Goal: Information Seeking & Learning: Check status

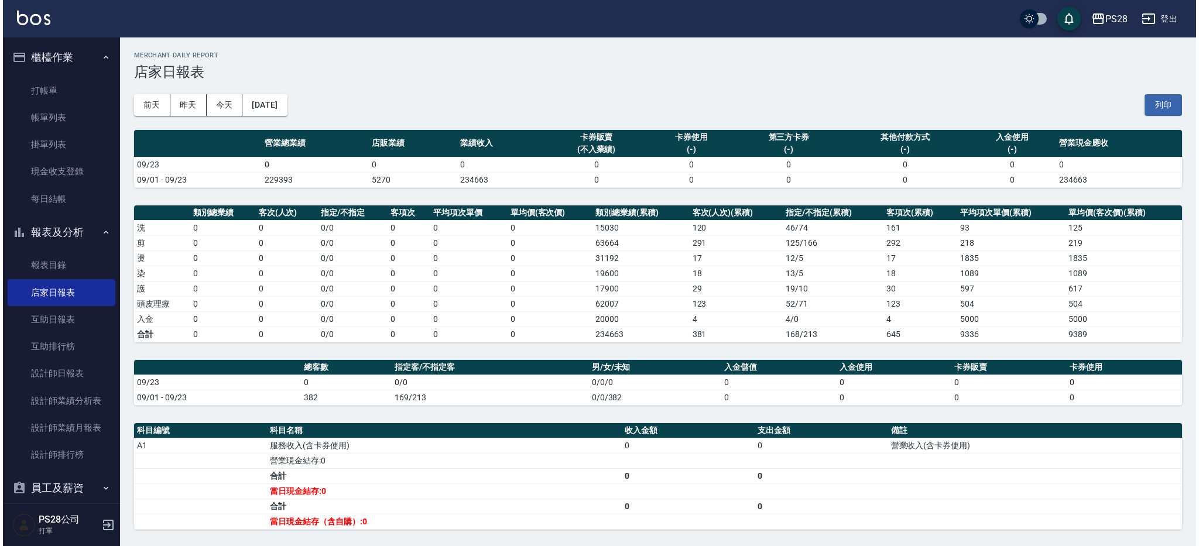
scroll to position [44, 0]
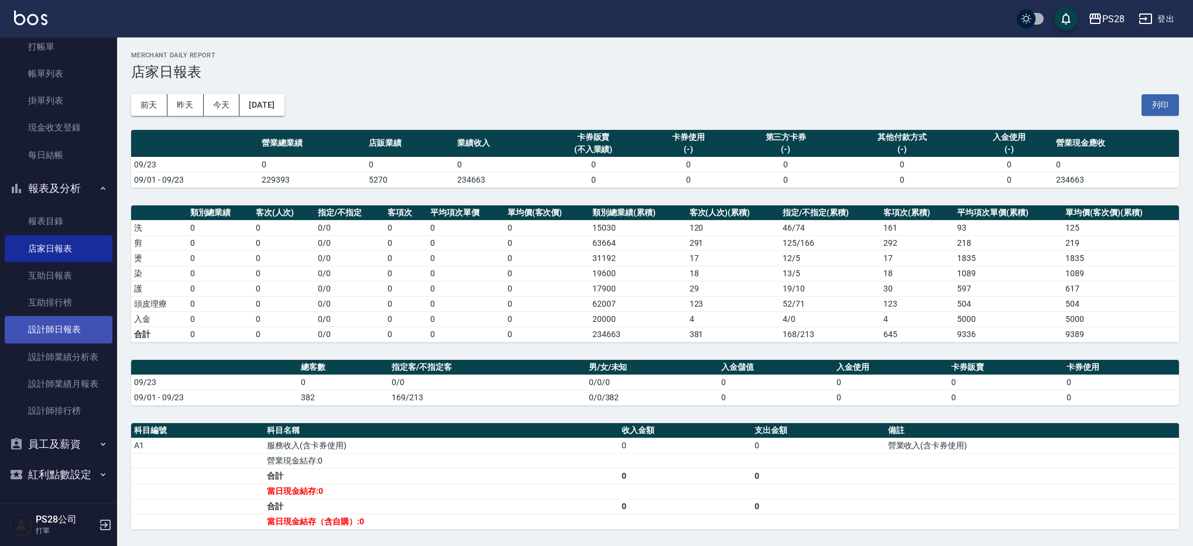
click at [82, 326] on link "設計師日報表" at bounding box center [59, 329] width 108 height 27
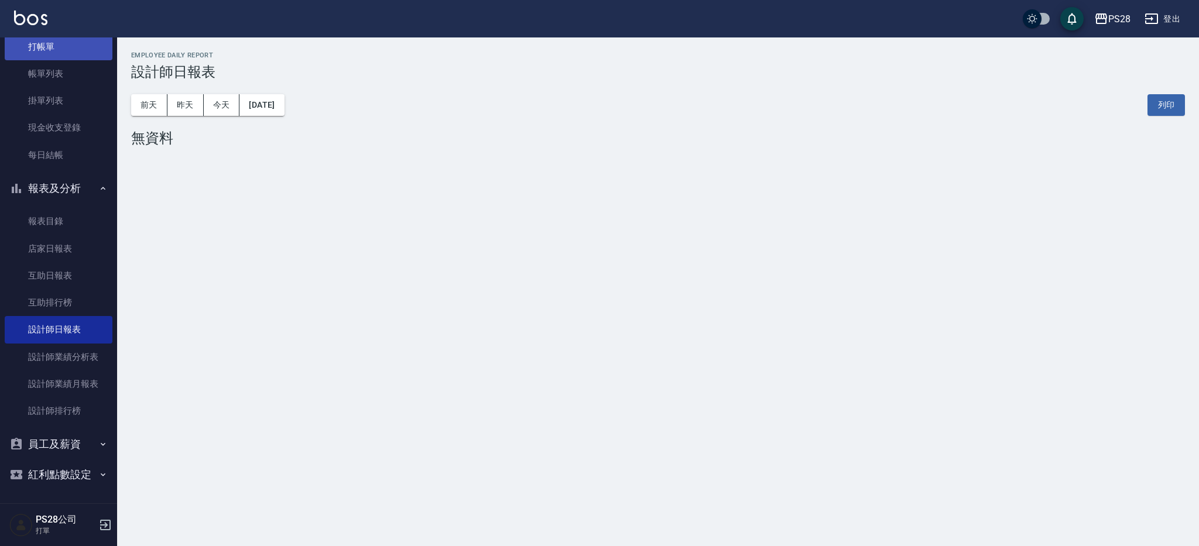
click at [81, 46] on link "打帳單" at bounding box center [59, 46] width 108 height 27
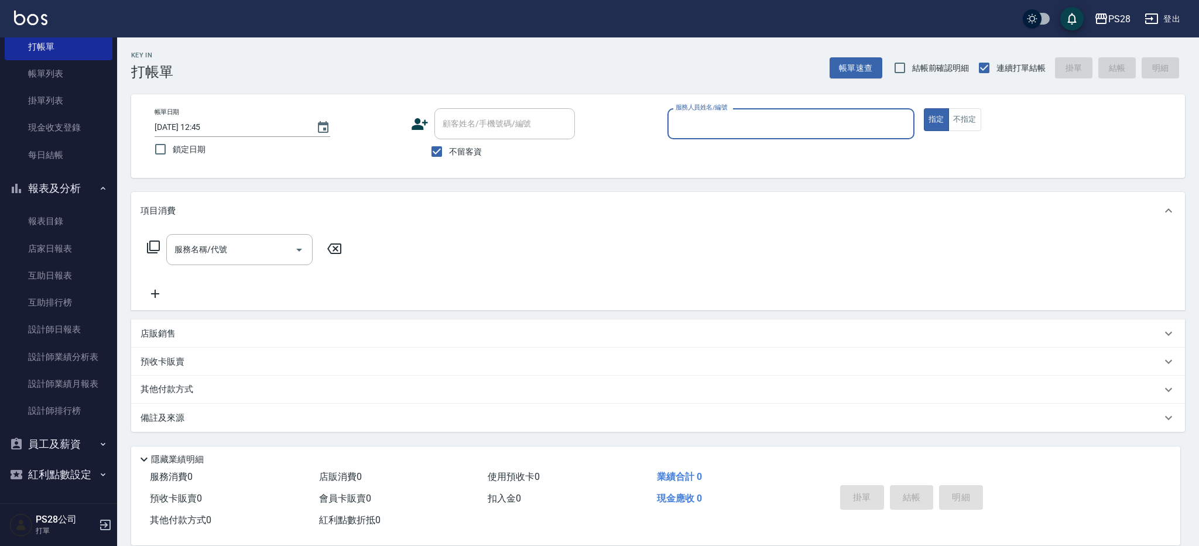
click at [707, 123] on input "服務人員姓名/編號" at bounding box center [791, 124] width 236 height 20
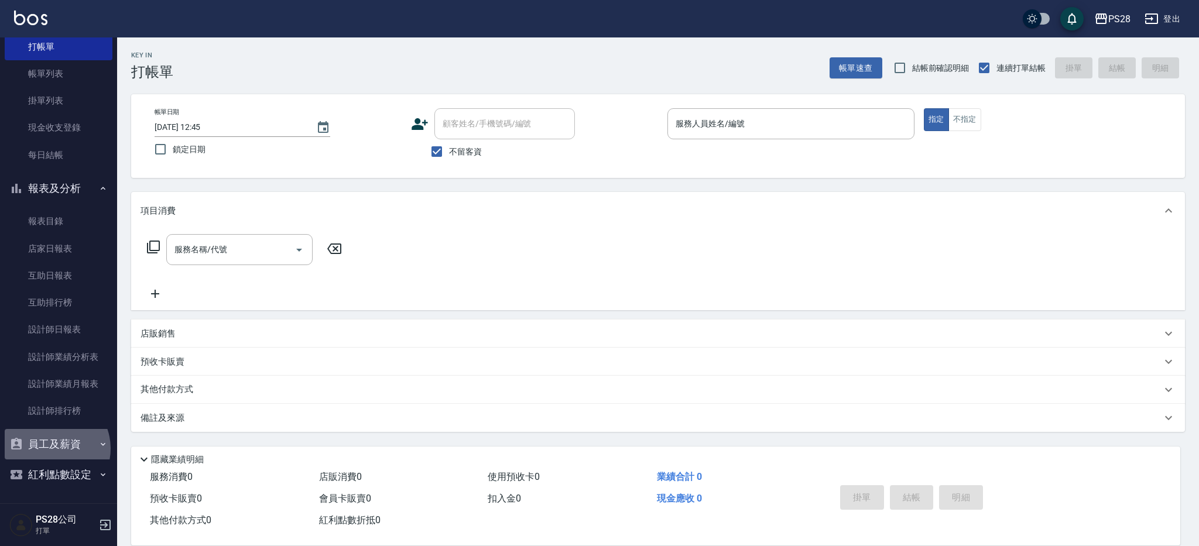
click at [50, 448] on button "員工及薪資" at bounding box center [59, 444] width 108 height 30
click at [62, 484] on link "員工列表" at bounding box center [59, 477] width 108 height 27
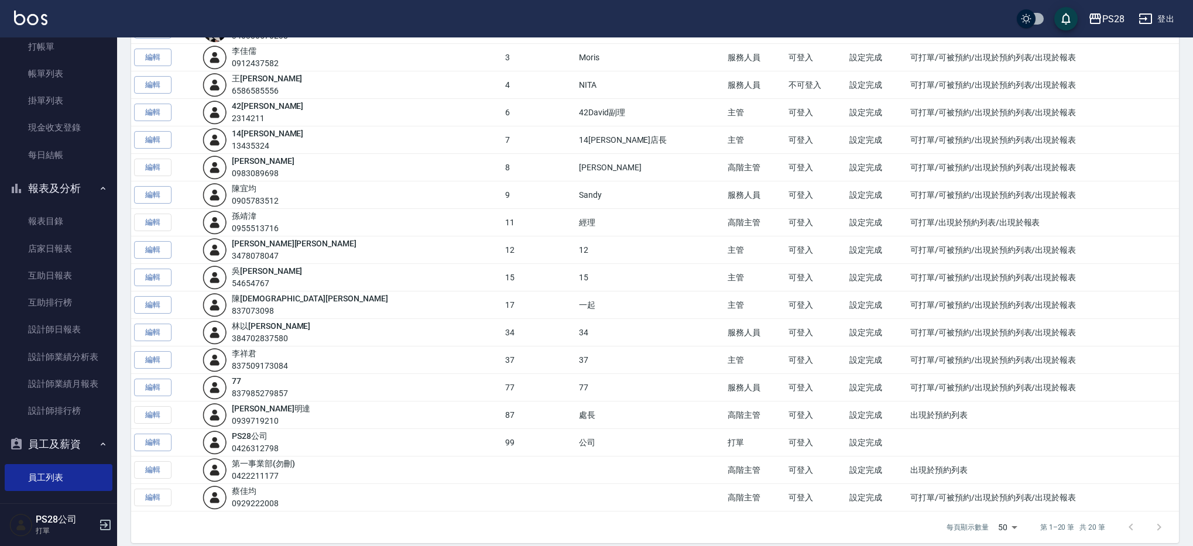
scroll to position [201, 0]
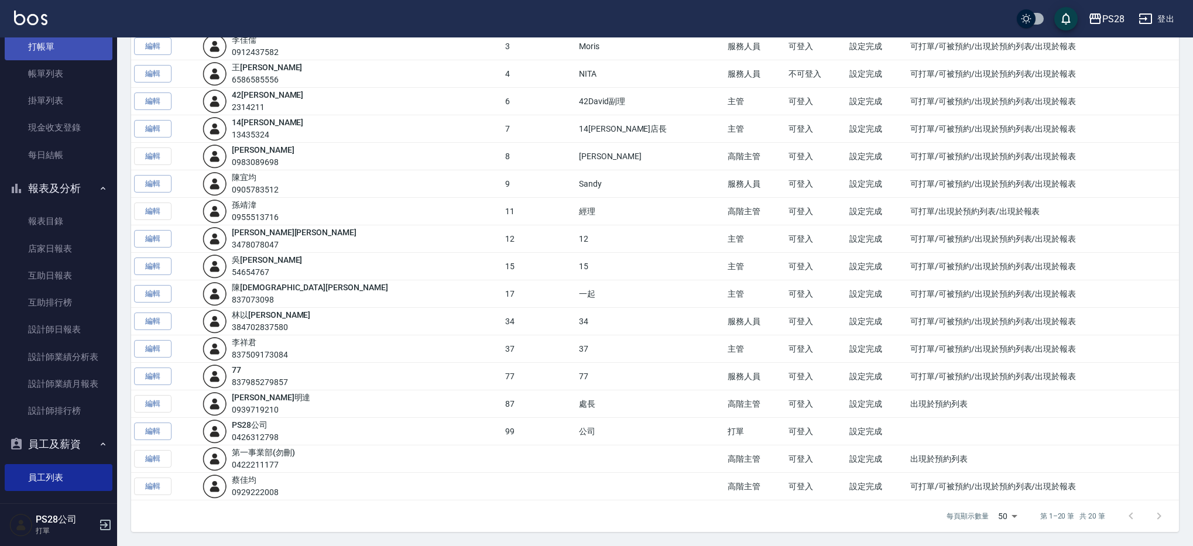
click at [70, 49] on link "打帳單" at bounding box center [59, 46] width 108 height 27
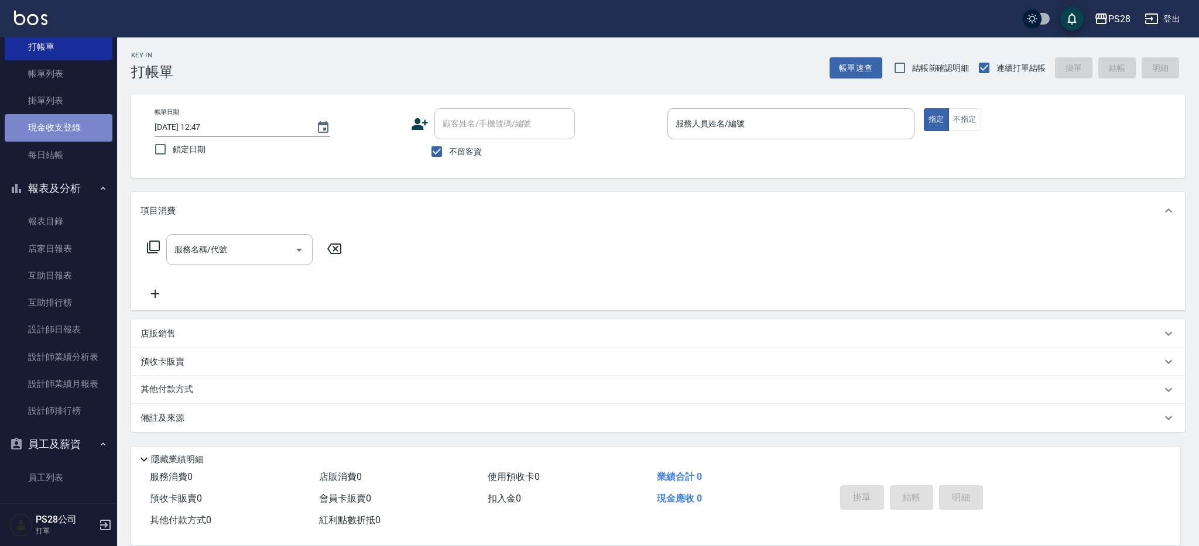
click at [80, 118] on link "現金收支登錄" at bounding box center [59, 127] width 108 height 27
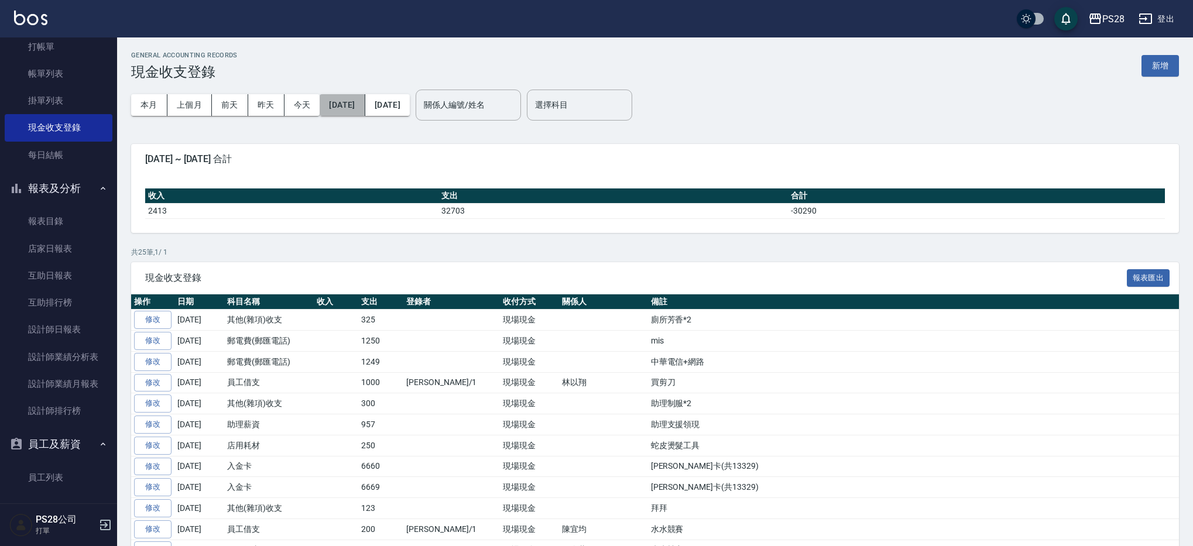
click at [340, 96] on button "[DATE]" at bounding box center [342, 105] width 45 height 22
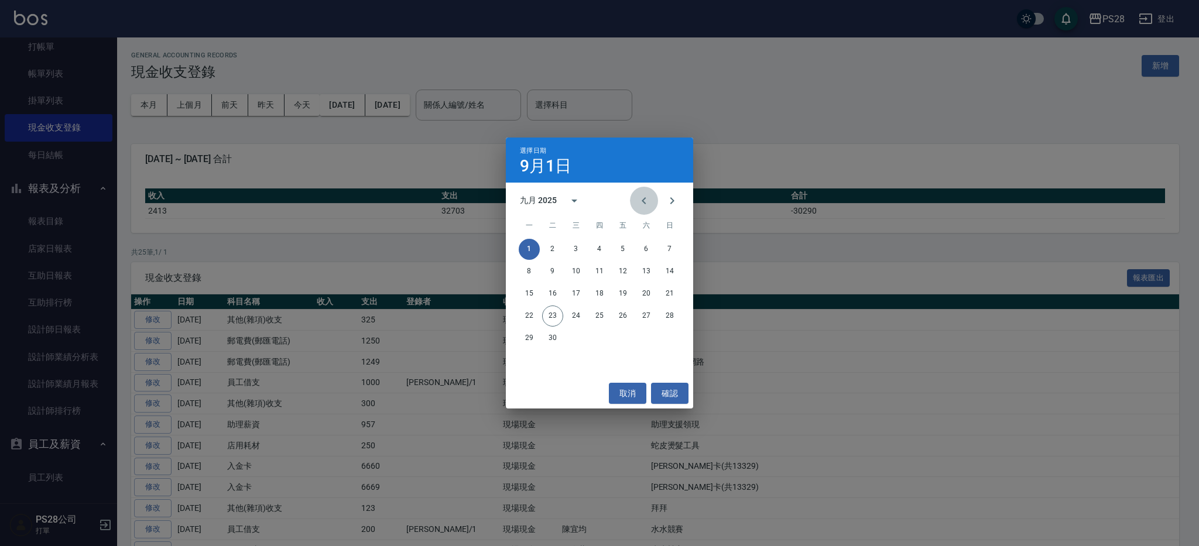
click at [650, 196] on icon "Previous month" at bounding box center [644, 201] width 14 height 14
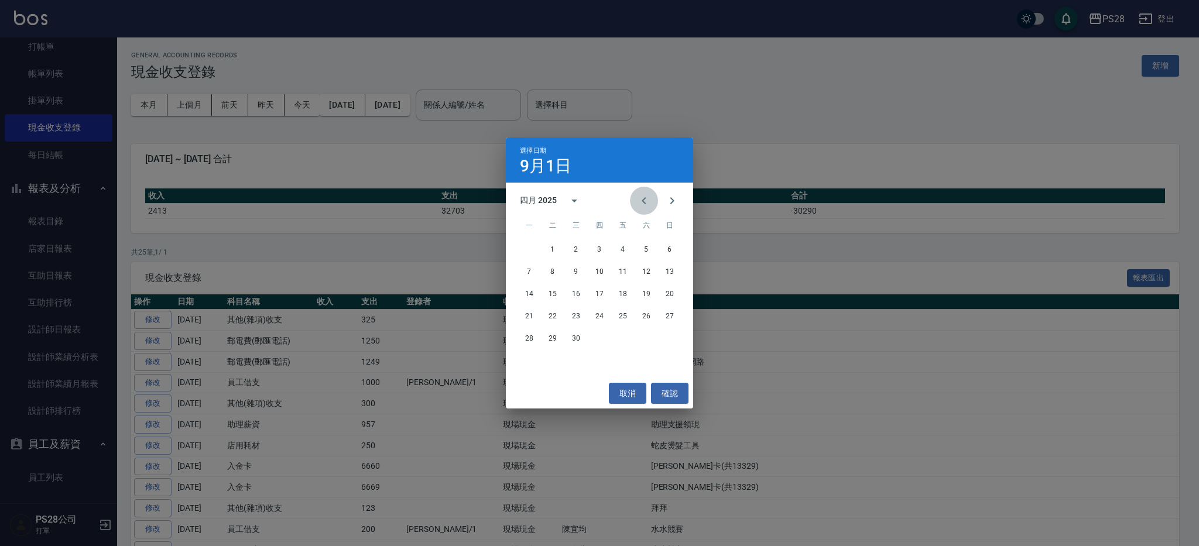
click at [650, 196] on icon "Previous month" at bounding box center [644, 201] width 14 height 14
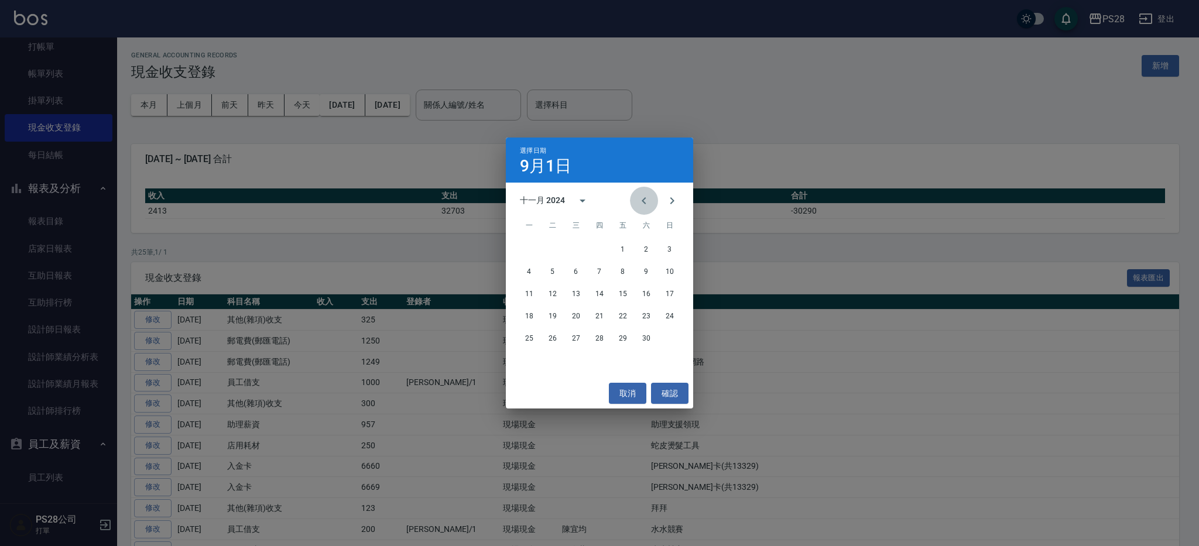
click at [650, 196] on icon "Previous month" at bounding box center [644, 201] width 14 height 14
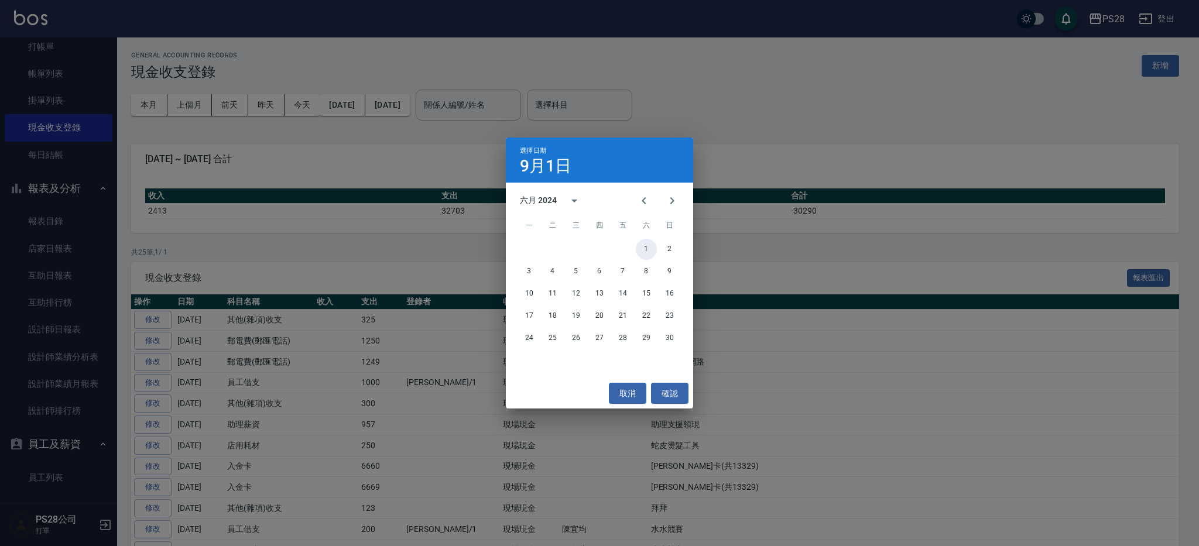
drag, startPoint x: 639, startPoint y: 246, endPoint x: 619, endPoint y: 231, distance: 24.6
click at [639, 246] on button "1" at bounding box center [646, 249] width 21 height 21
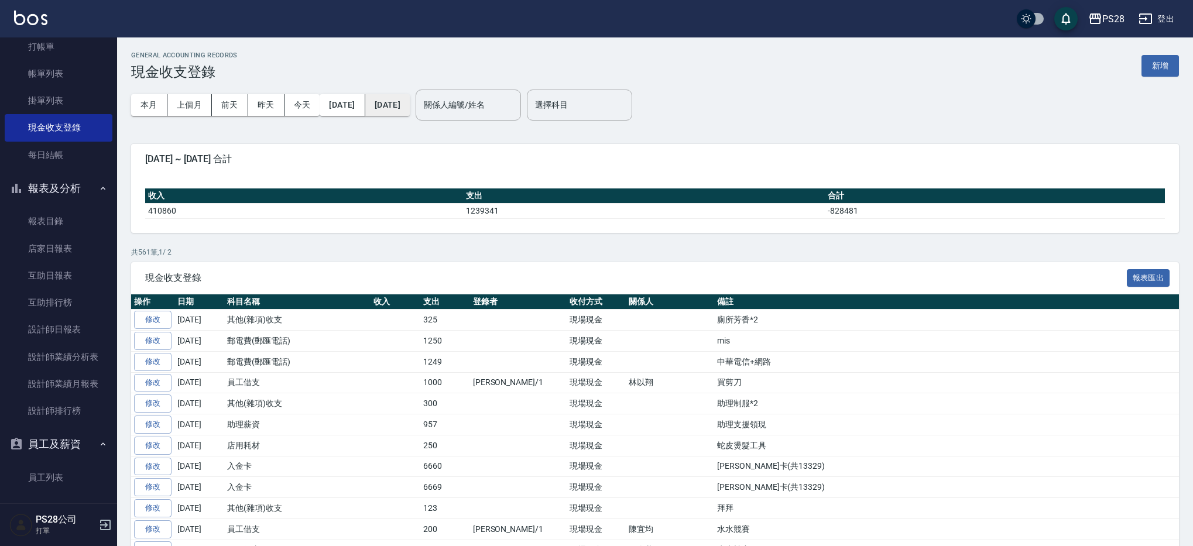
click at [410, 103] on button "[DATE]" at bounding box center [387, 105] width 44 height 22
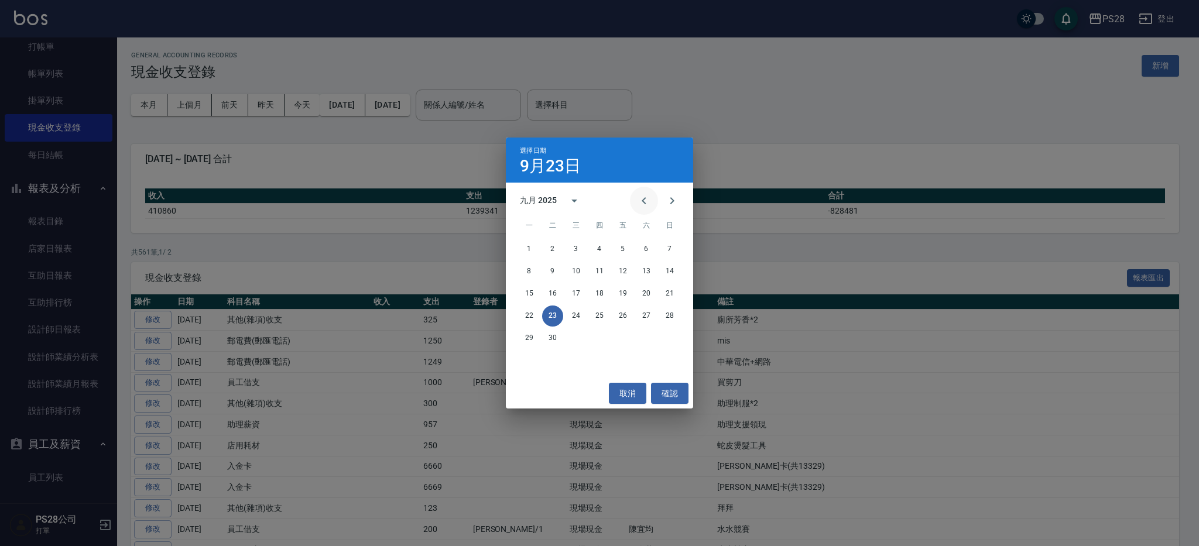
click at [647, 204] on icon "Previous month" at bounding box center [644, 201] width 14 height 14
click at [648, 204] on icon "Previous month" at bounding box center [644, 201] width 14 height 14
click at [648, 203] on icon "Previous month" at bounding box center [644, 201] width 14 height 14
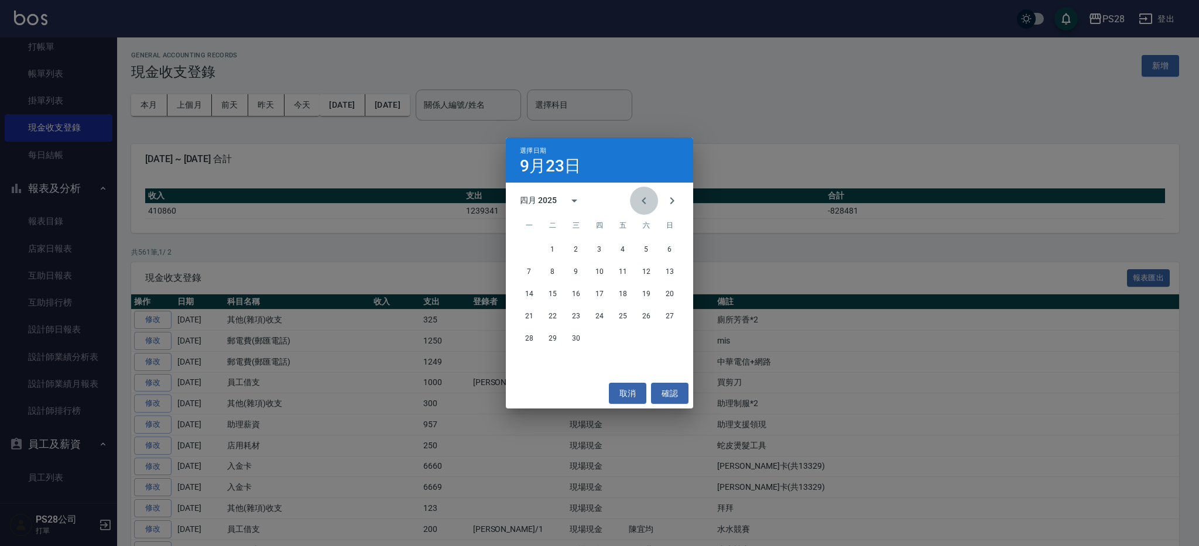
click at [648, 203] on icon "Previous month" at bounding box center [644, 201] width 14 height 14
click at [648, 202] on icon "Previous month" at bounding box center [644, 201] width 14 height 14
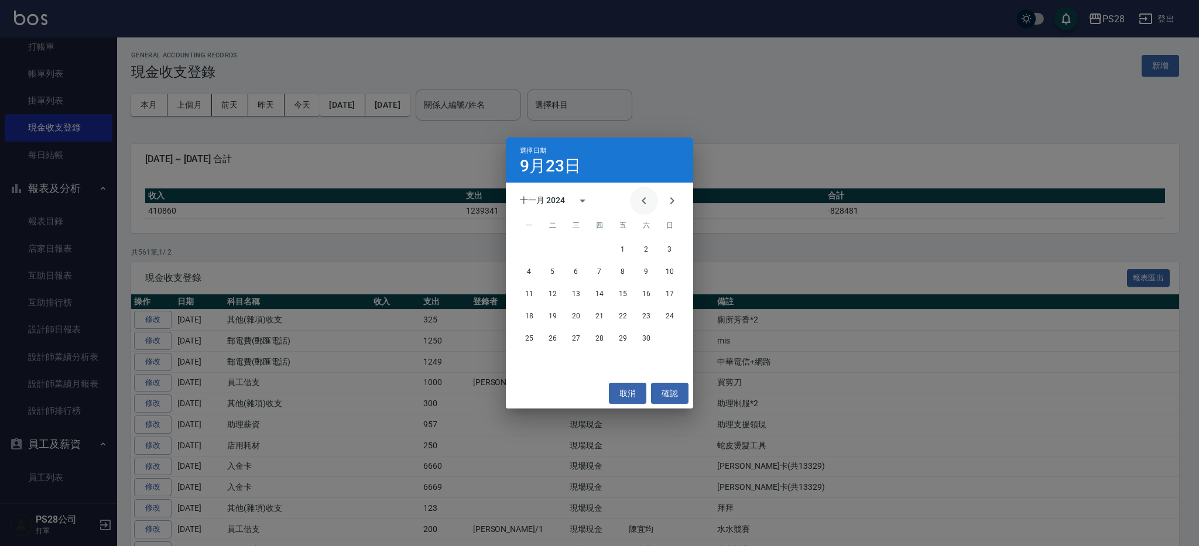
click at [648, 202] on icon "Previous month" at bounding box center [644, 201] width 14 height 14
click at [673, 201] on icon "Next month" at bounding box center [672, 200] width 4 height 7
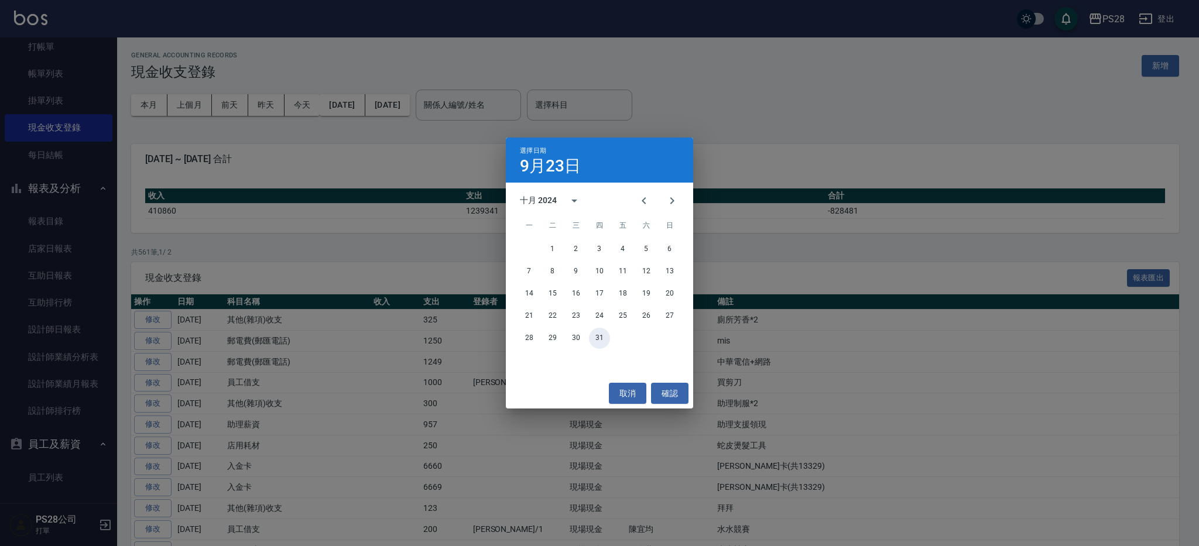
drag, startPoint x: 598, startPoint y: 340, endPoint x: 801, endPoint y: 333, distance: 203.2
click at [598, 340] on button "31" at bounding box center [599, 338] width 21 height 21
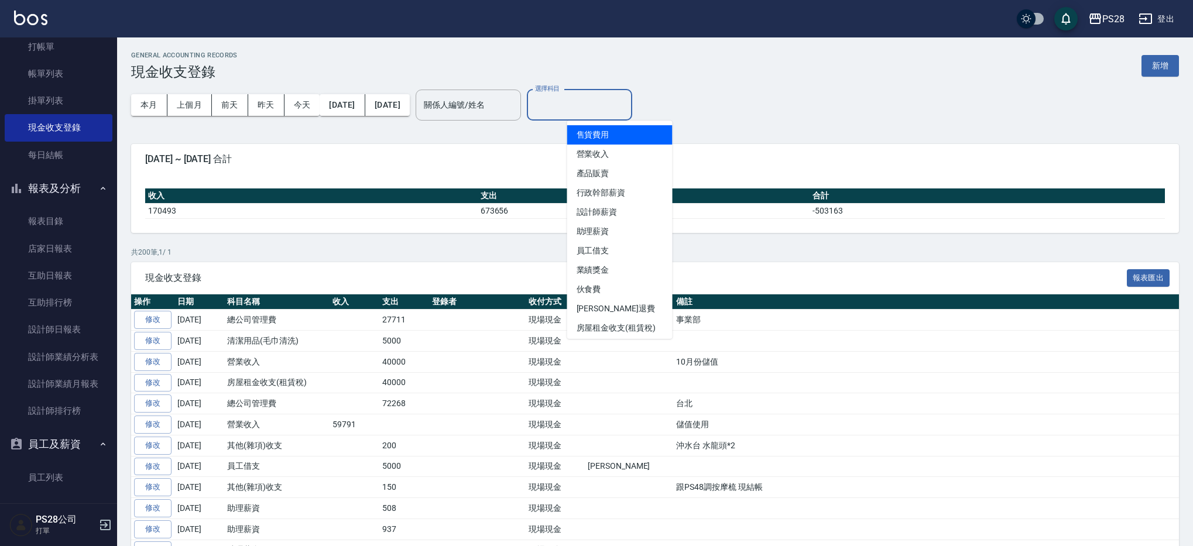
click at [592, 105] on input "選擇科目" at bounding box center [579, 105] width 95 height 20
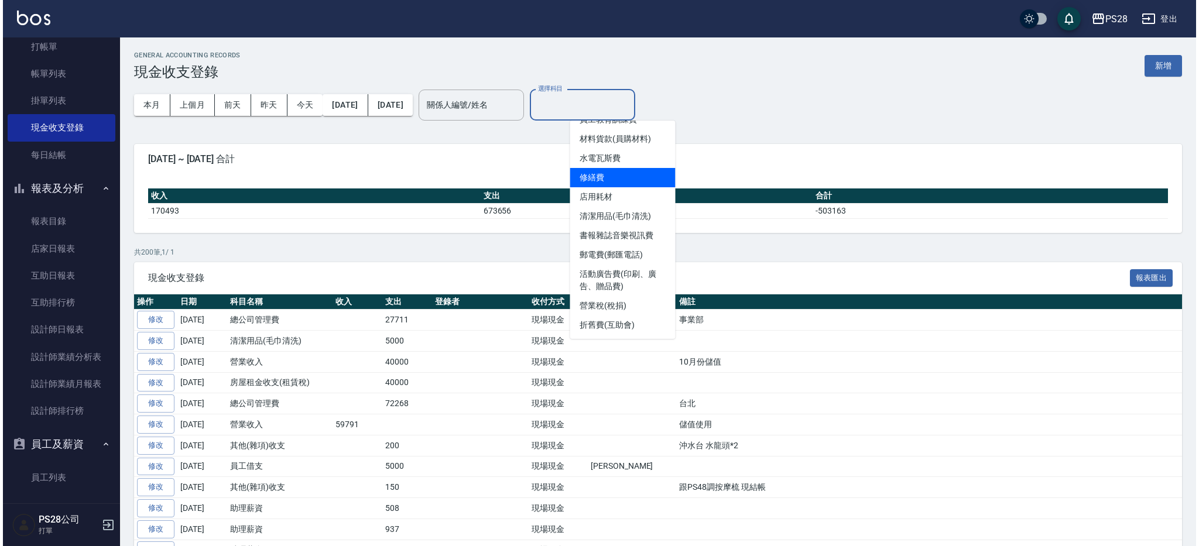
scroll to position [248, 0]
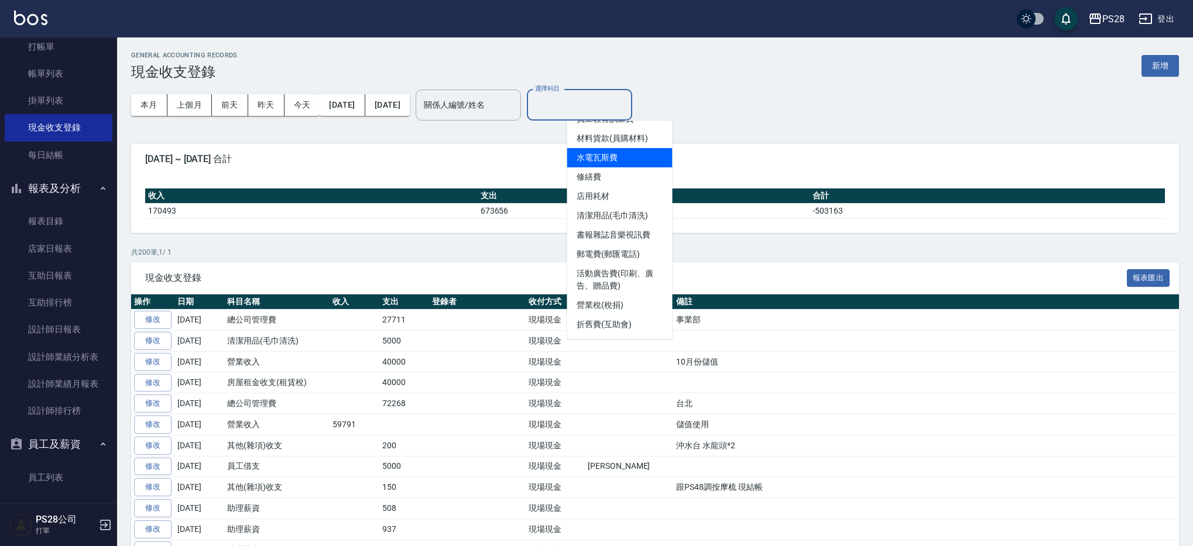
click at [632, 150] on li "水電瓦斯費" at bounding box center [619, 157] width 105 height 19
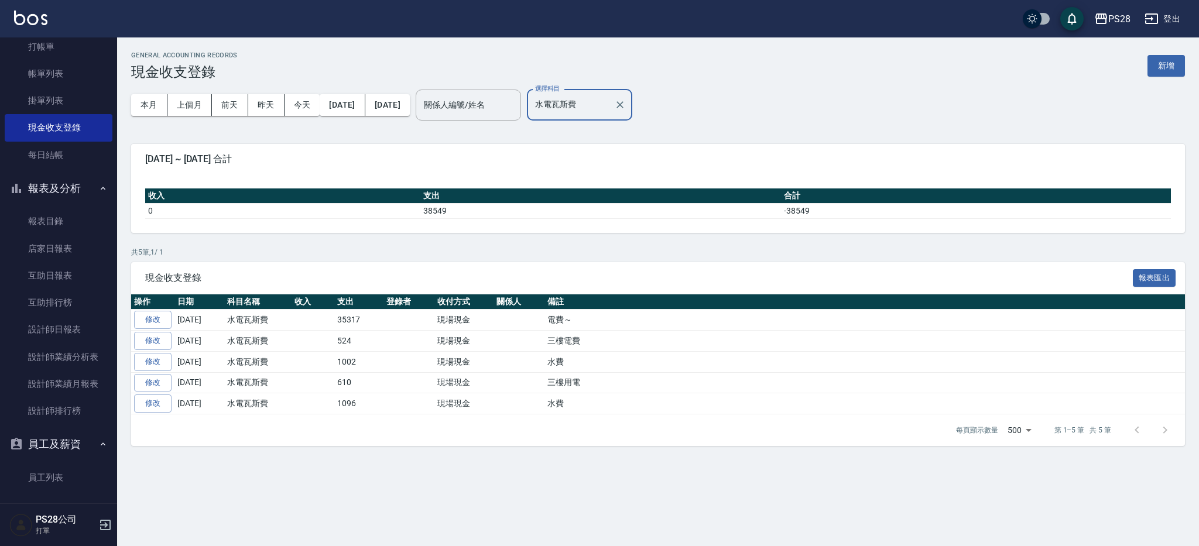
click at [632, 94] on div "水電瓦斯費 選擇科目" at bounding box center [579, 105] width 105 height 31
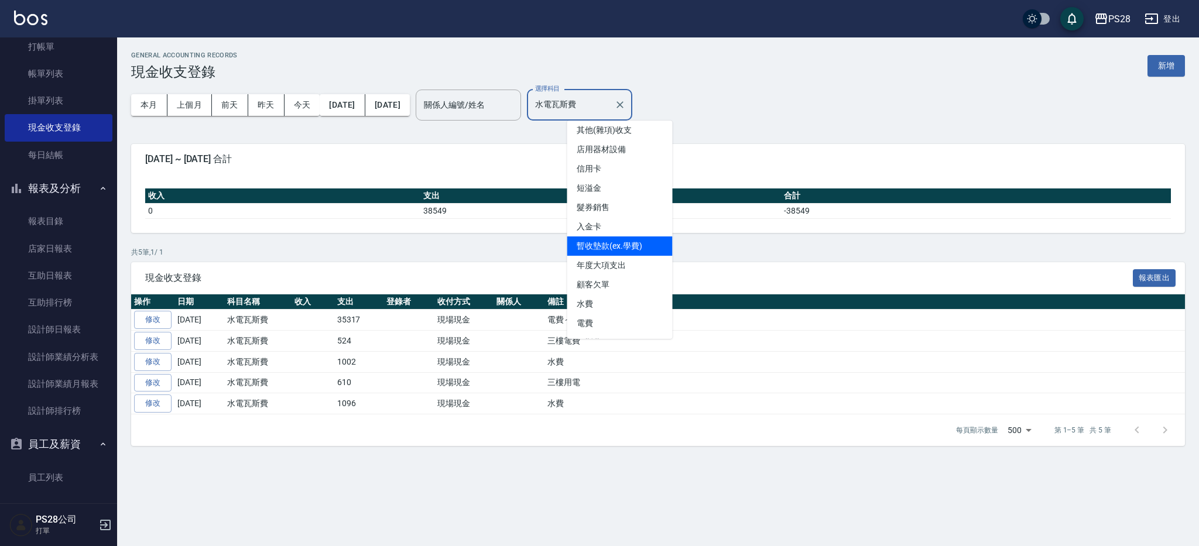
scroll to position [537, 0]
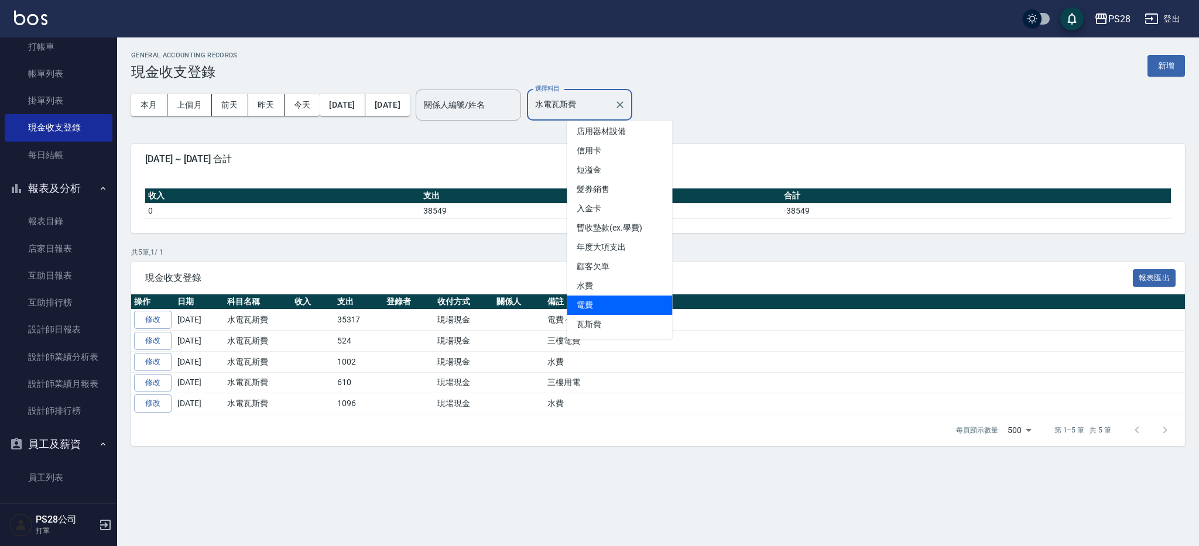
click at [604, 305] on li "電費" at bounding box center [619, 305] width 105 height 19
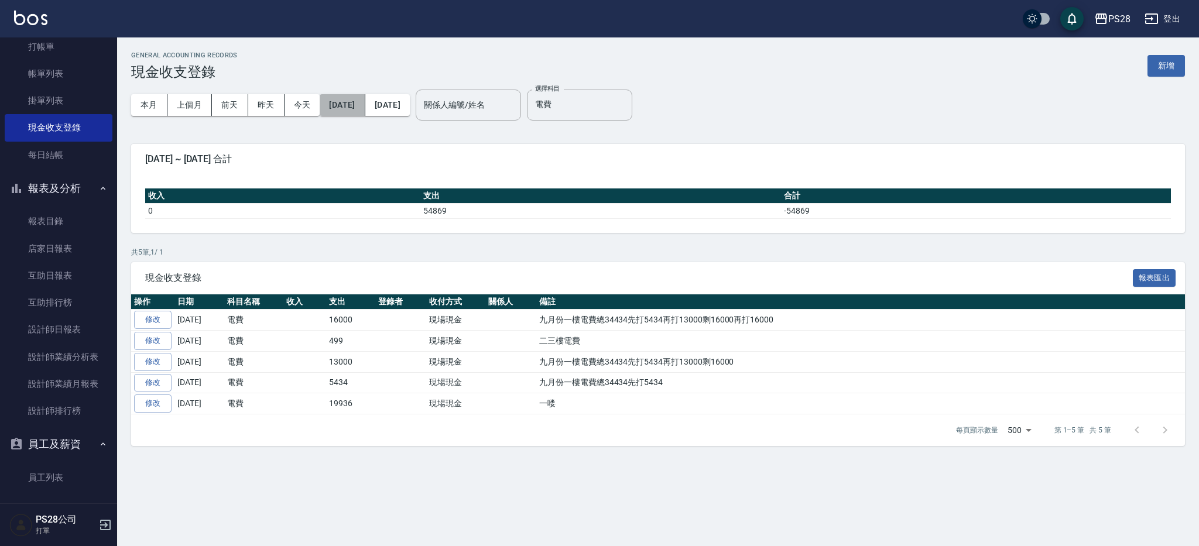
click at [352, 107] on button "[DATE]" at bounding box center [342, 105] width 45 height 22
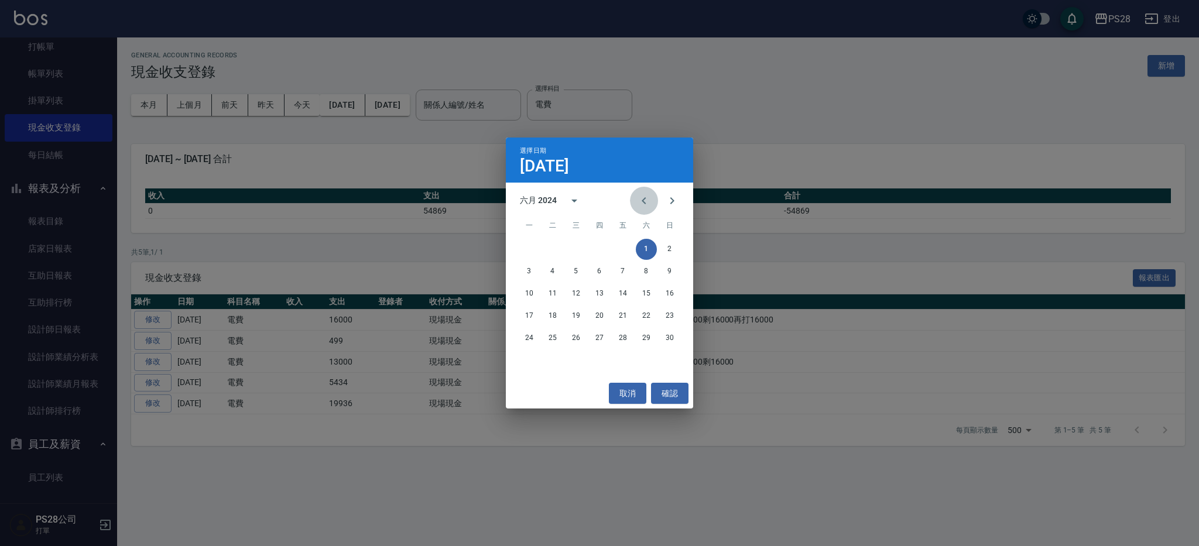
click at [637, 199] on icon "Previous month" at bounding box center [644, 201] width 14 height 14
click at [637, 198] on icon "Previous month" at bounding box center [644, 201] width 14 height 14
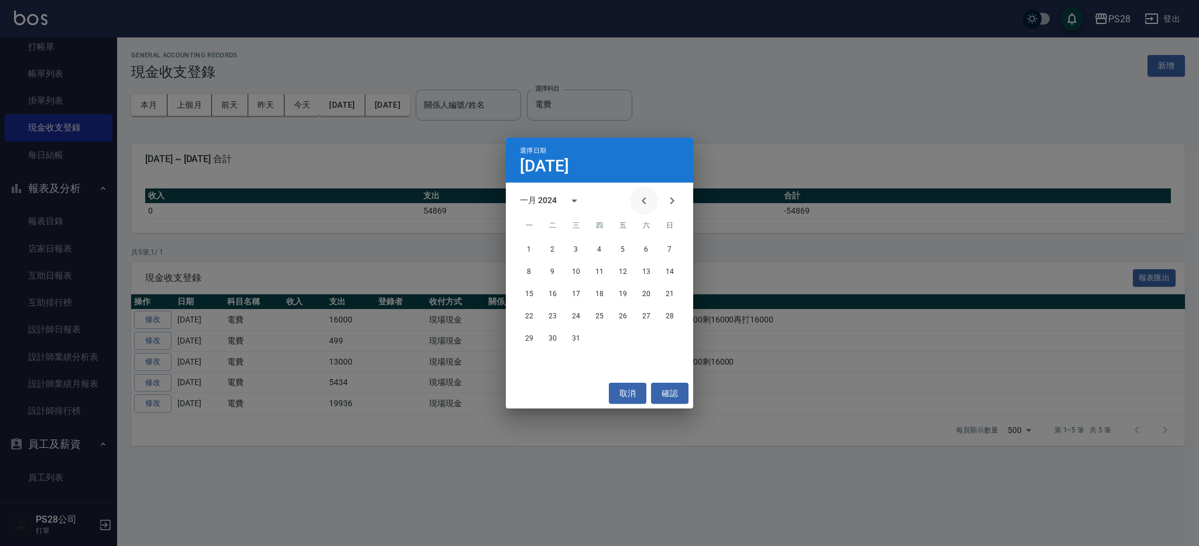
click at [637, 198] on icon "Previous month" at bounding box center [644, 201] width 14 height 14
click at [638, 198] on icon "Previous month" at bounding box center [644, 201] width 14 height 14
click at [637, 198] on icon "Previous month" at bounding box center [644, 201] width 14 height 14
click at [637, 197] on icon "Previous month" at bounding box center [644, 201] width 14 height 14
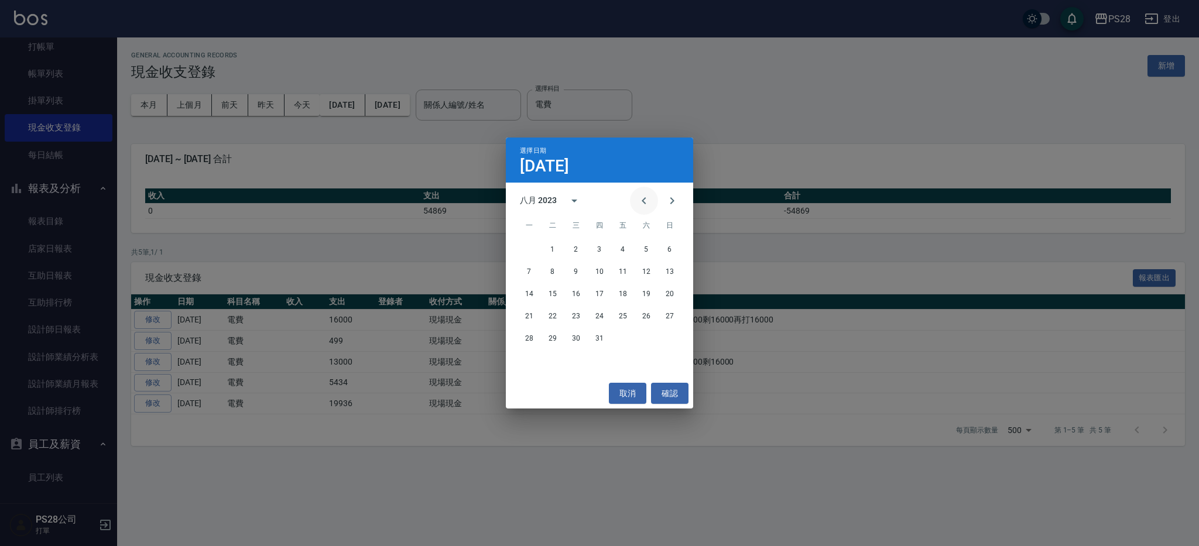
click at [637, 197] on icon "Previous month" at bounding box center [644, 201] width 14 height 14
click at [598, 248] on button "1" at bounding box center [599, 249] width 21 height 21
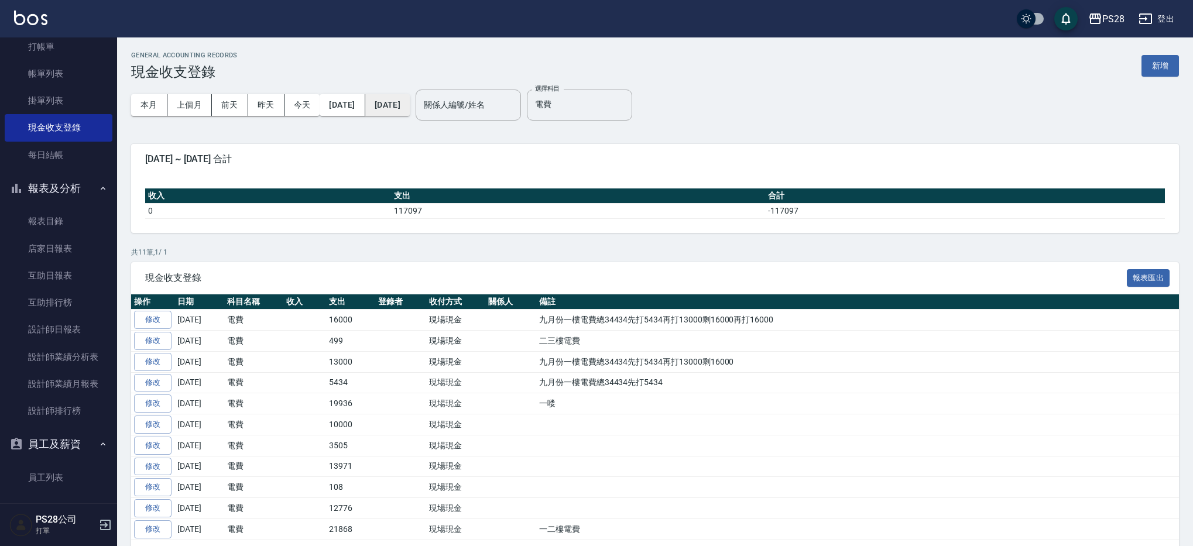
click at [400, 104] on button "[DATE]" at bounding box center [387, 105] width 44 height 22
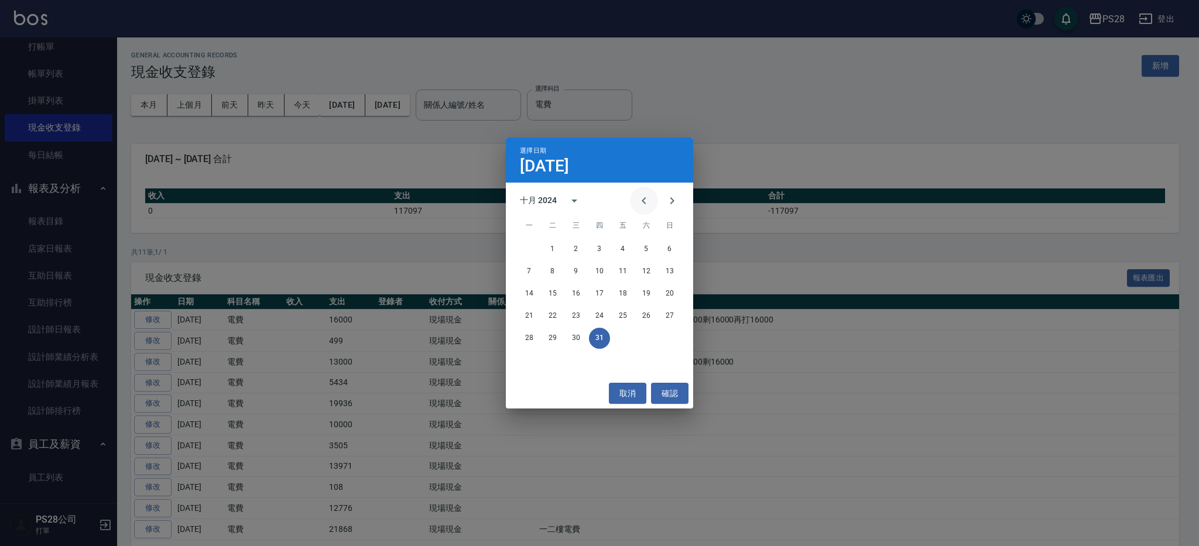
click at [644, 205] on icon "Previous month" at bounding box center [644, 201] width 14 height 14
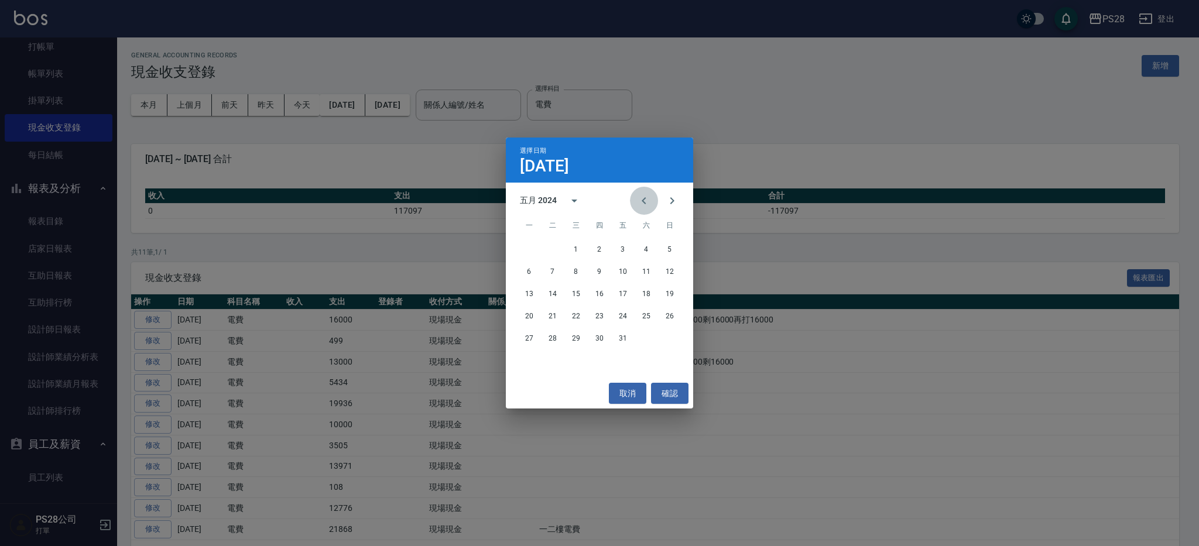
click at [644, 205] on icon "Previous month" at bounding box center [644, 201] width 14 height 14
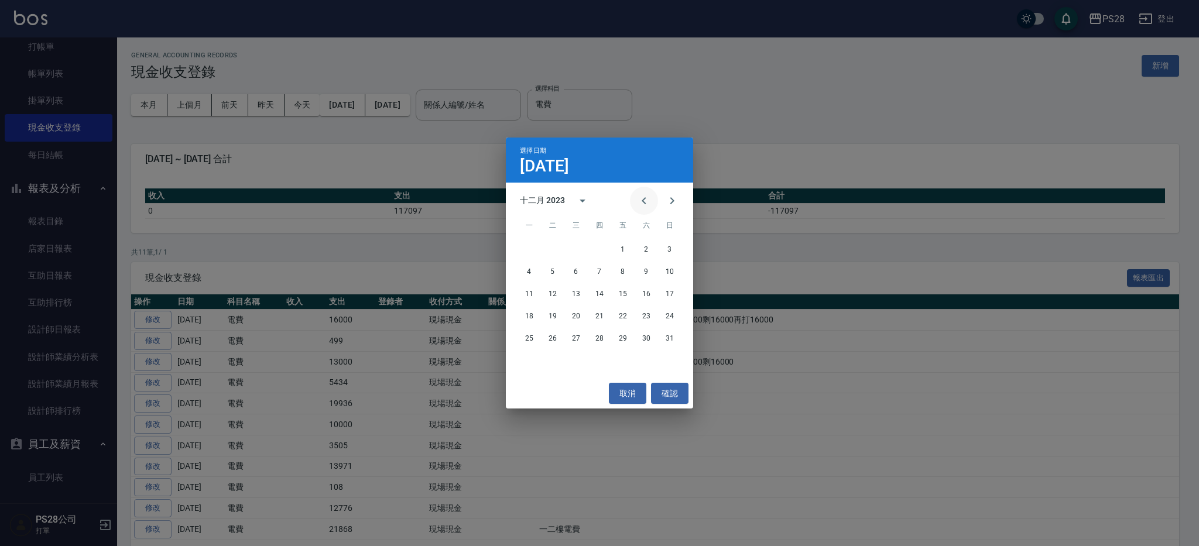
click at [644, 205] on icon "Previous month" at bounding box center [644, 201] width 14 height 14
click at [681, 201] on button "Next month" at bounding box center [672, 201] width 28 height 28
drag, startPoint x: 550, startPoint y: 360, endPoint x: 553, endPoint y: 352, distance: 8.7
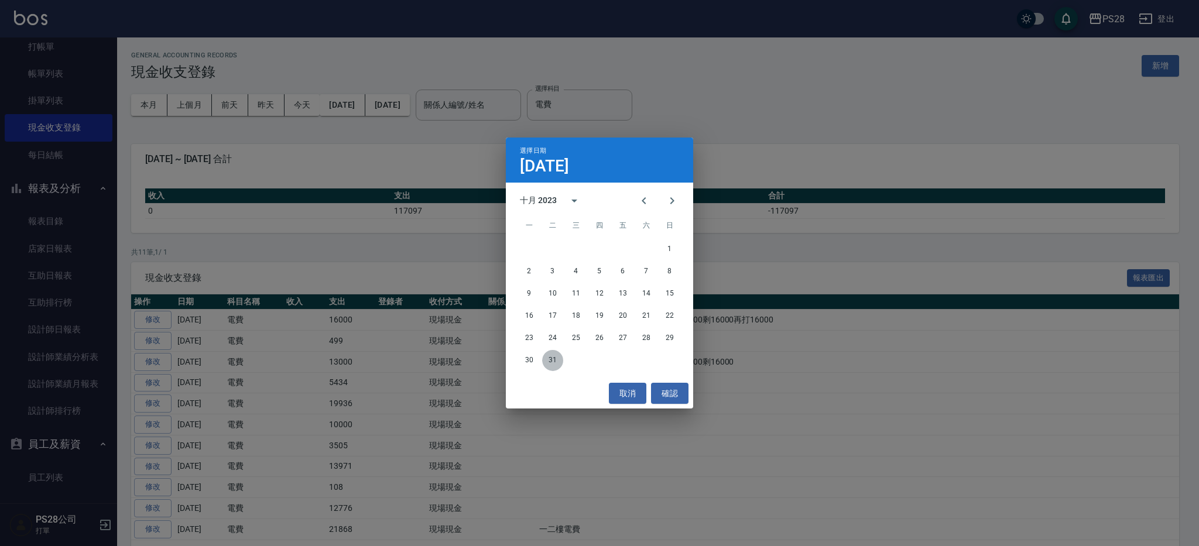
click at [550, 359] on button "31" at bounding box center [552, 360] width 21 height 21
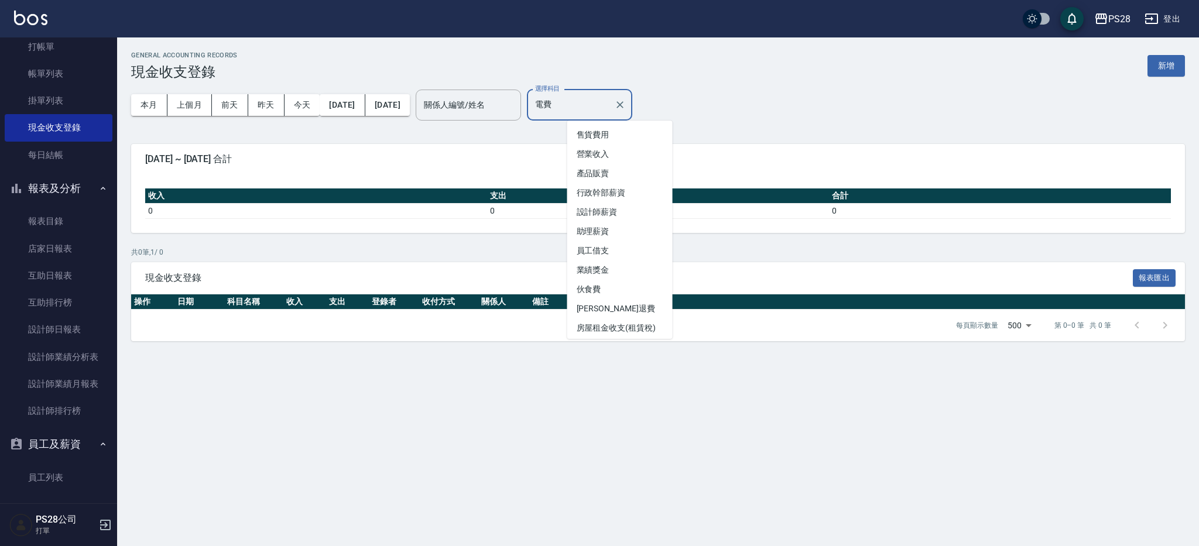
click at [609, 111] on input "電費" at bounding box center [570, 105] width 77 height 20
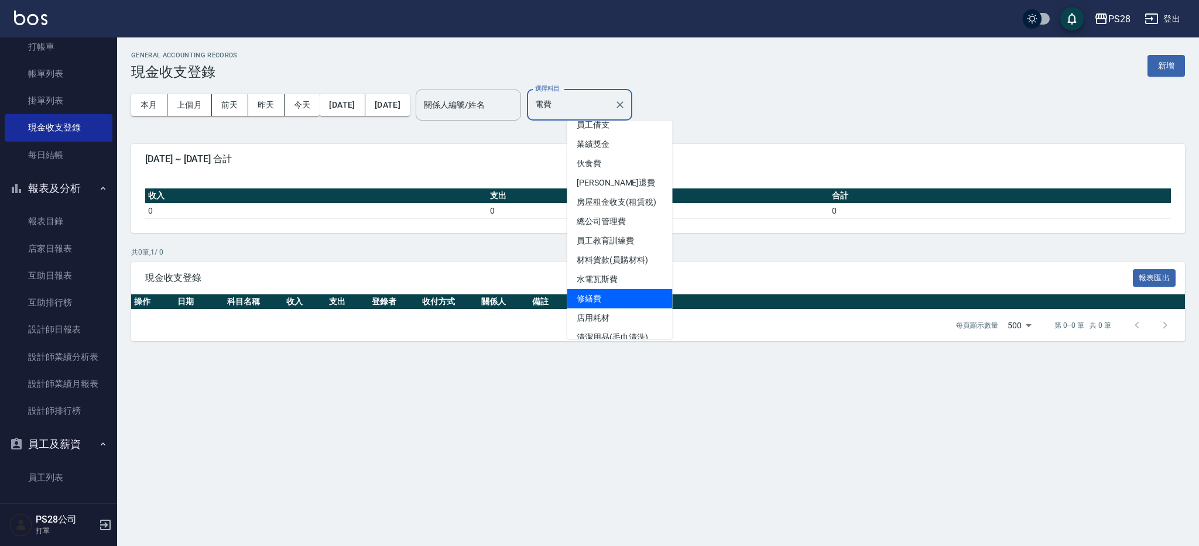
scroll to position [121, 0]
click at [619, 277] on li "水電瓦斯費" at bounding box center [619, 284] width 105 height 19
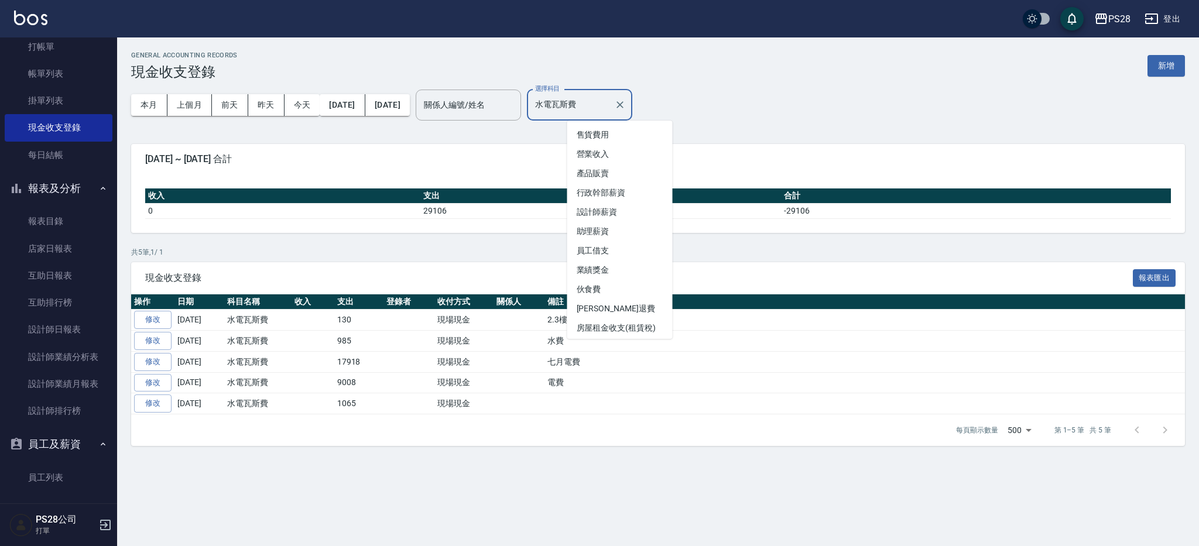
click at [609, 102] on input "水電瓦斯費" at bounding box center [570, 105] width 77 height 20
click at [602, 311] on li "電費" at bounding box center [619, 305] width 105 height 19
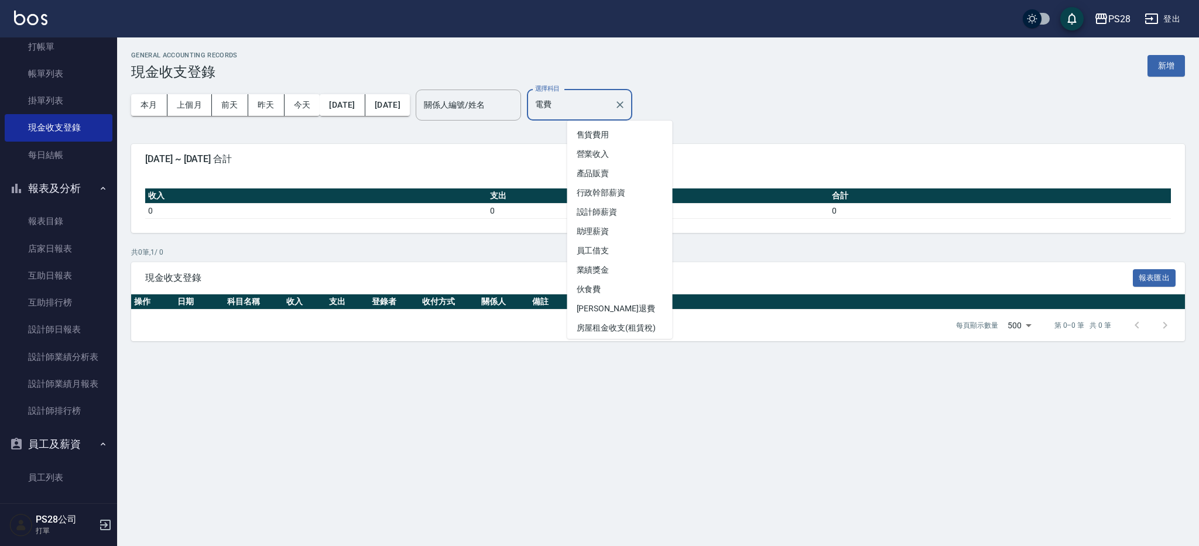
click at [605, 107] on input "電費" at bounding box center [570, 105] width 77 height 20
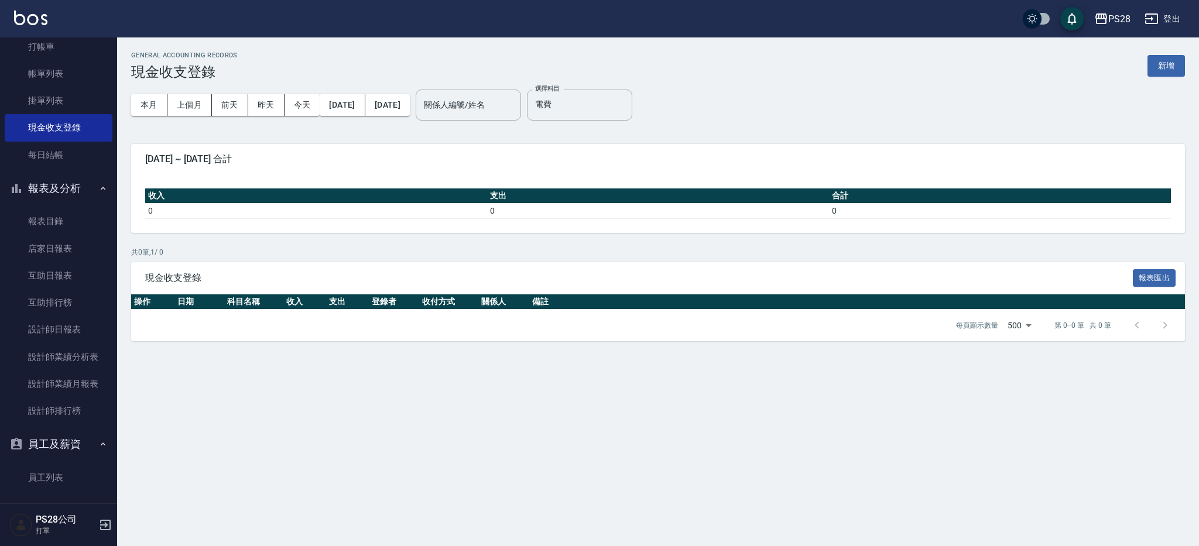
click at [536, 131] on div "GENERAL ACCOUNTING RECORDS 現金收支登錄 新增 本月 上個月 [DATE] [DATE] [DATE] [DATE] [DATE] …" at bounding box center [658, 196] width 1082 height 318
click at [365, 104] on button "[DATE]" at bounding box center [342, 105] width 45 height 22
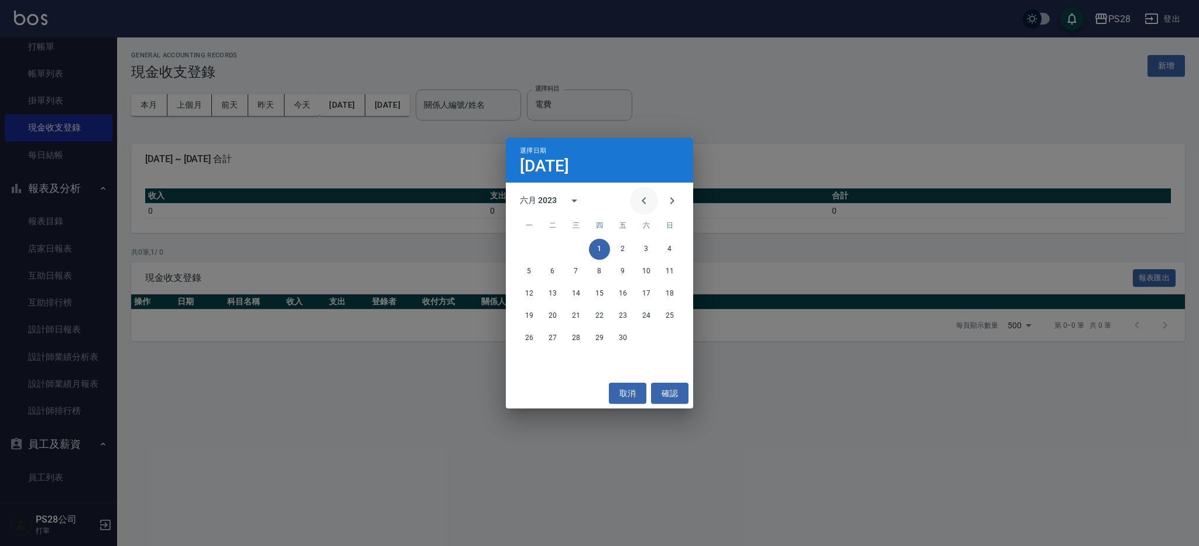
click at [640, 201] on icon "Previous month" at bounding box center [644, 201] width 14 height 14
click at [640, 200] on icon "Previous month" at bounding box center [644, 201] width 14 height 14
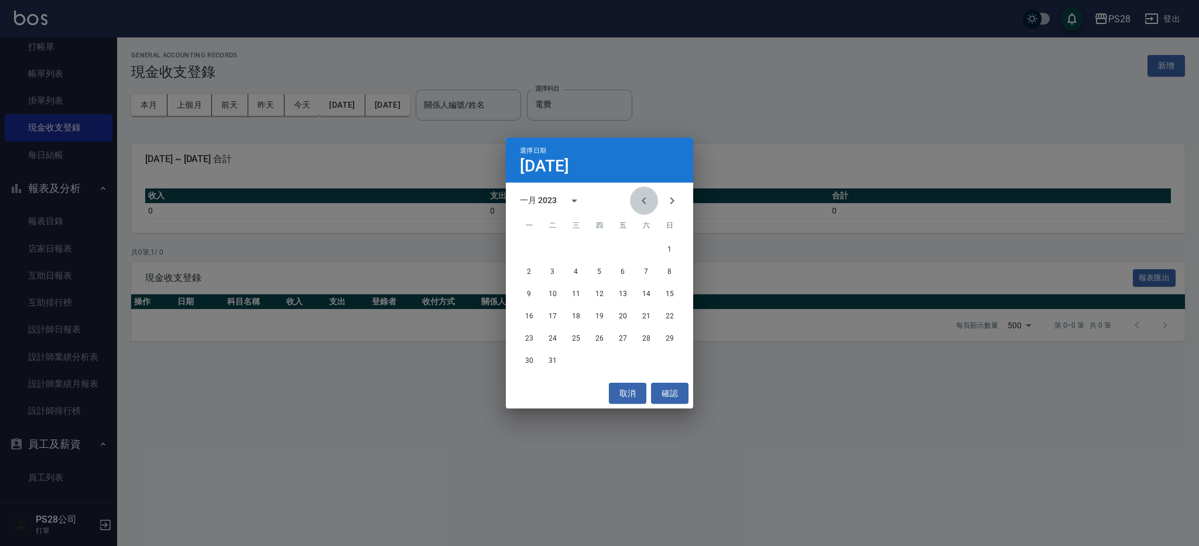
click at [640, 199] on icon "Previous month" at bounding box center [644, 201] width 14 height 14
click at [640, 198] on icon "Previous month" at bounding box center [644, 201] width 14 height 14
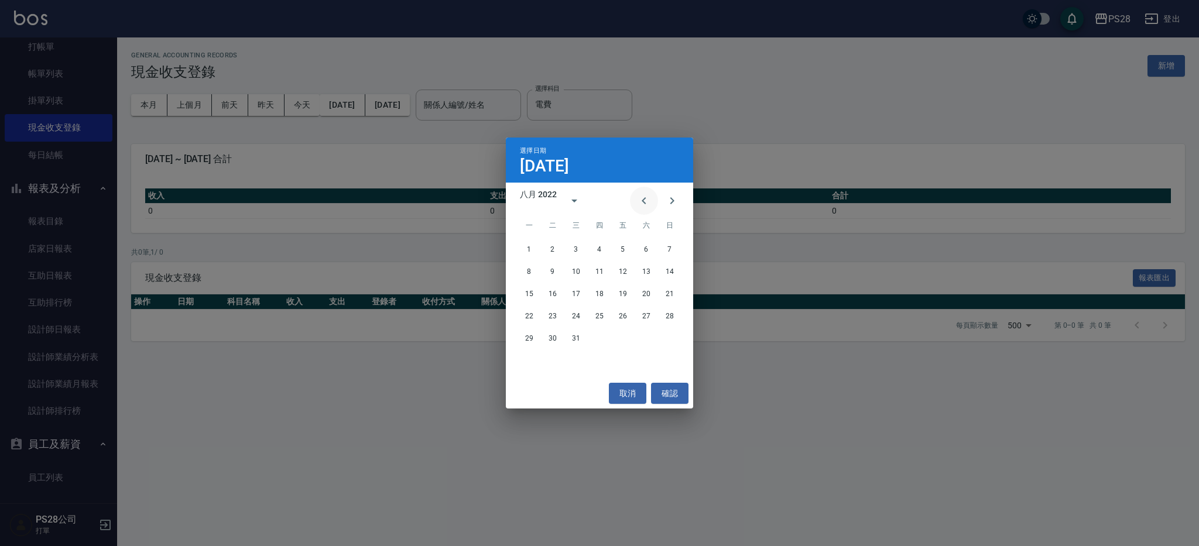
click at [640, 198] on icon "Previous month" at bounding box center [644, 201] width 14 height 14
drag, startPoint x: 577, startPoint y: 248, endPoint x: 531, endPoint y: 178, distance: 84.1
click at [577, 248] on button "1" at bounding box center [575, 249] width 21 height 21
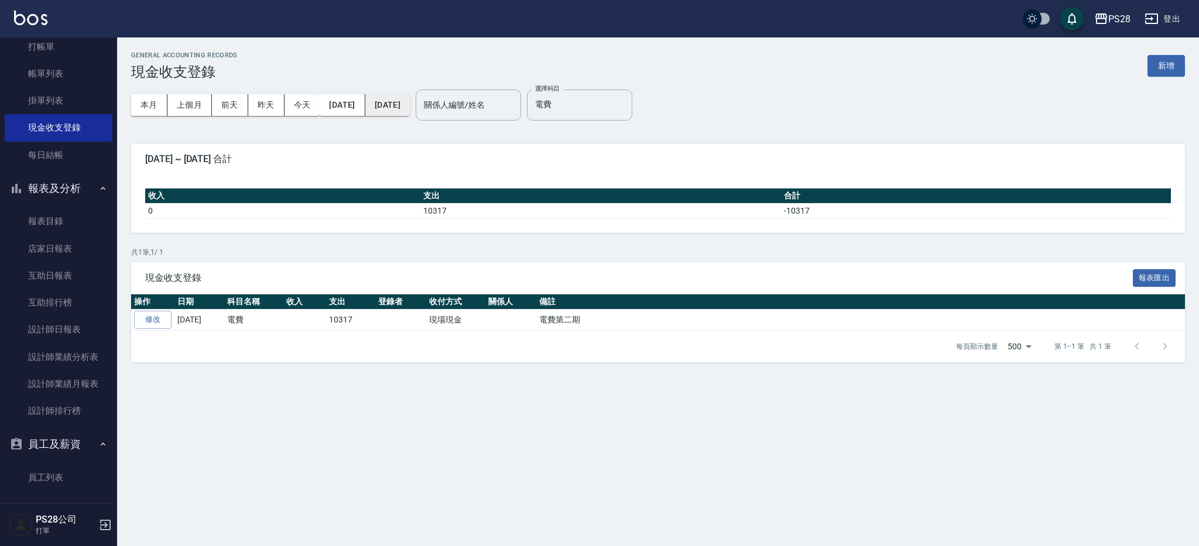
click at [410, 109] on button "[DATE]" at bounding box center [387, 105] width 44 height 22
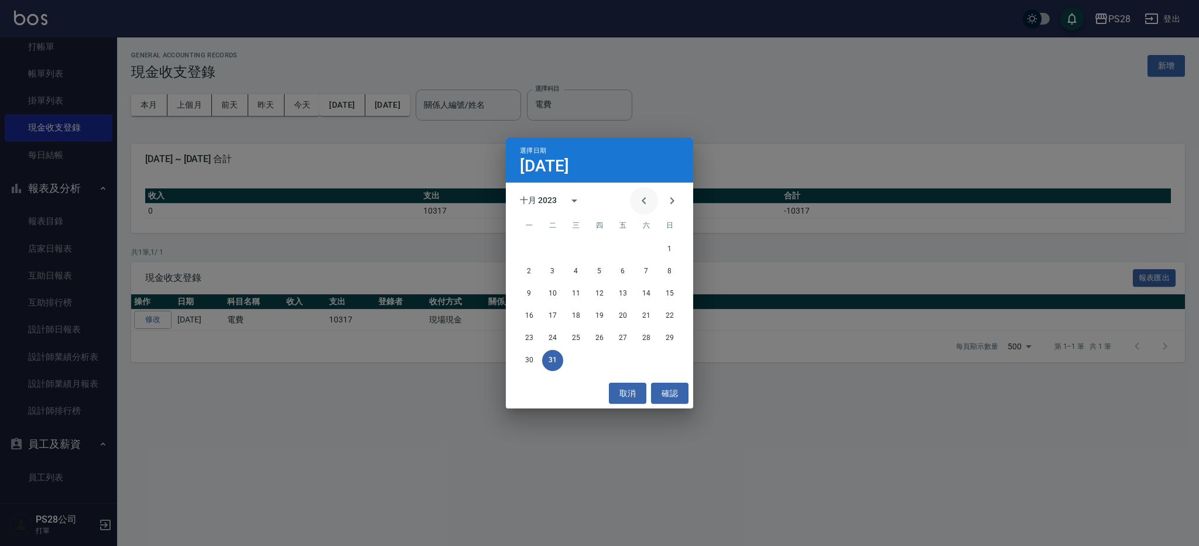
click at [644, 203] on icon "Previous month" at bounding box center [644, 201] width 14 height 14
click at [644, 203] on icon "Previous month" at bounding box center [644, 200] width 4 height 7
click at [643, 202] on icon "Previous month" at bounding box center [644, 200] width 4 height 7
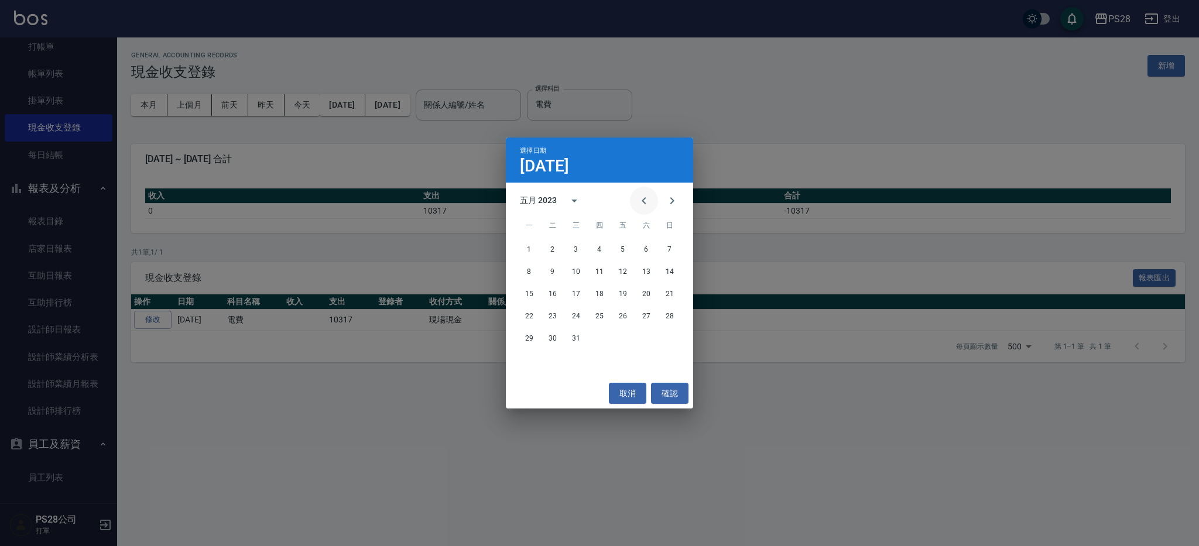
click at [643, 202] on icon "Previous month" at bounding box center [644, 200] width 4 height 7
click at [643, 201] on icon "Previous month" at bounding box center [644, 200] width 4 height 7
click at [643, 201] on icon "Previous month" at bounding box center [644, 201] width 14 height 14
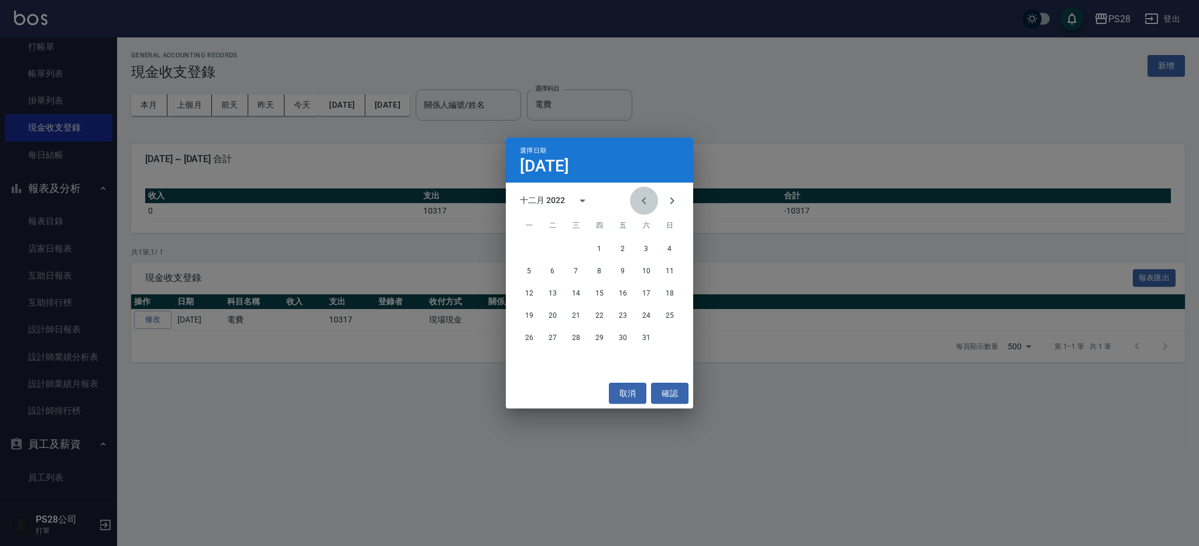
click at [643, 200] on icon "Previous month" at bounding box center [644, 200] width 4 height 7
drag, startPoint x: 523, startPoint y: 359, endPoint x: 517, endPoint y: 337, distance: 23.4
click at [523, 359] on button "31" at bounding box center [529, 360] width 21 height 21
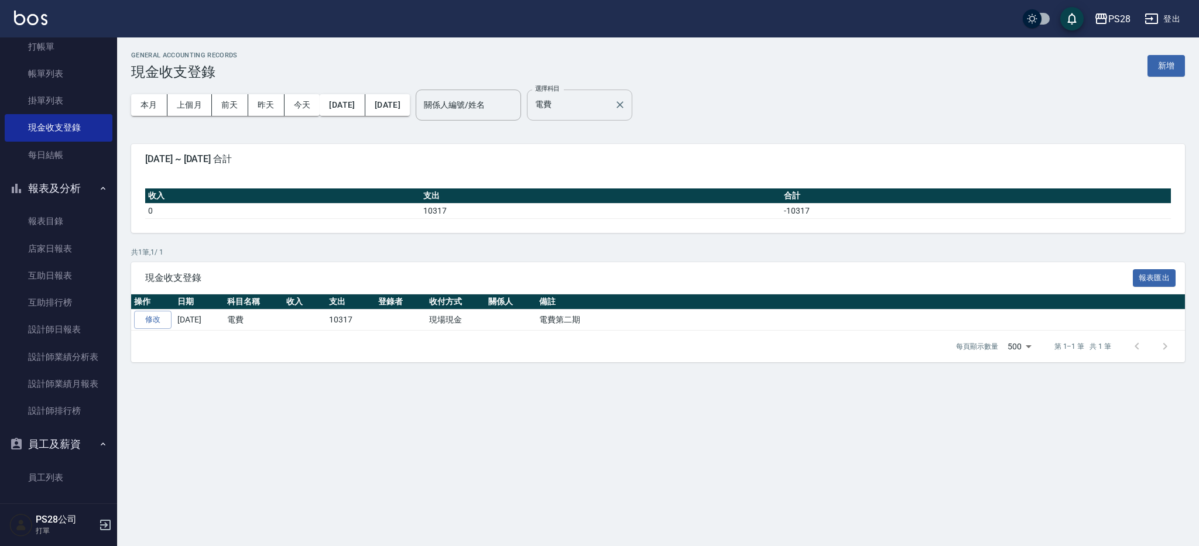
click at [603, 101] on input "電費" at bounding box center [570, 105] width 77 height 20
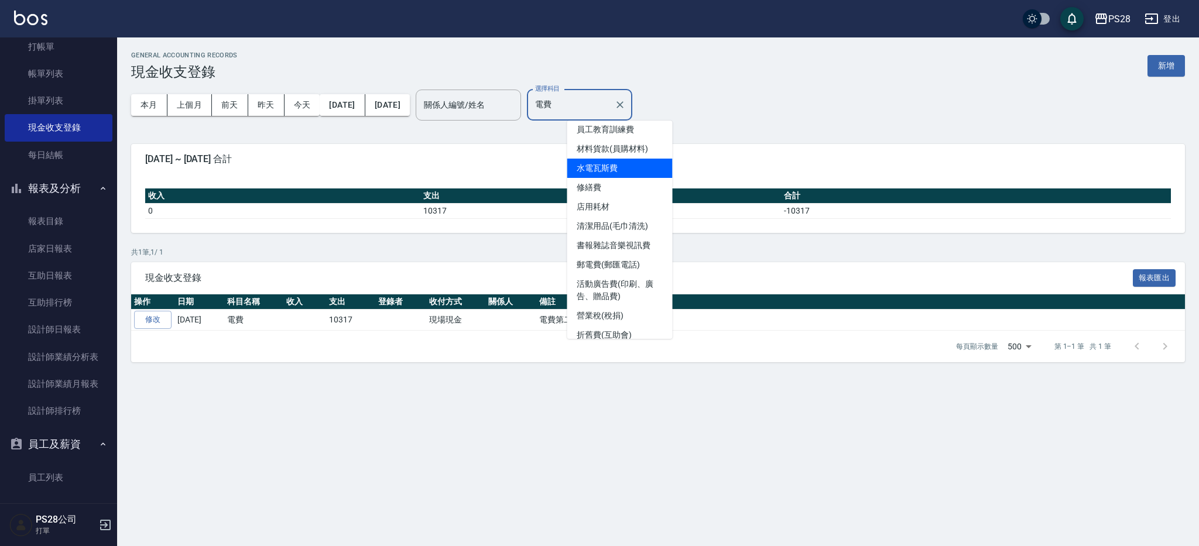
scroll to position [221, 0]
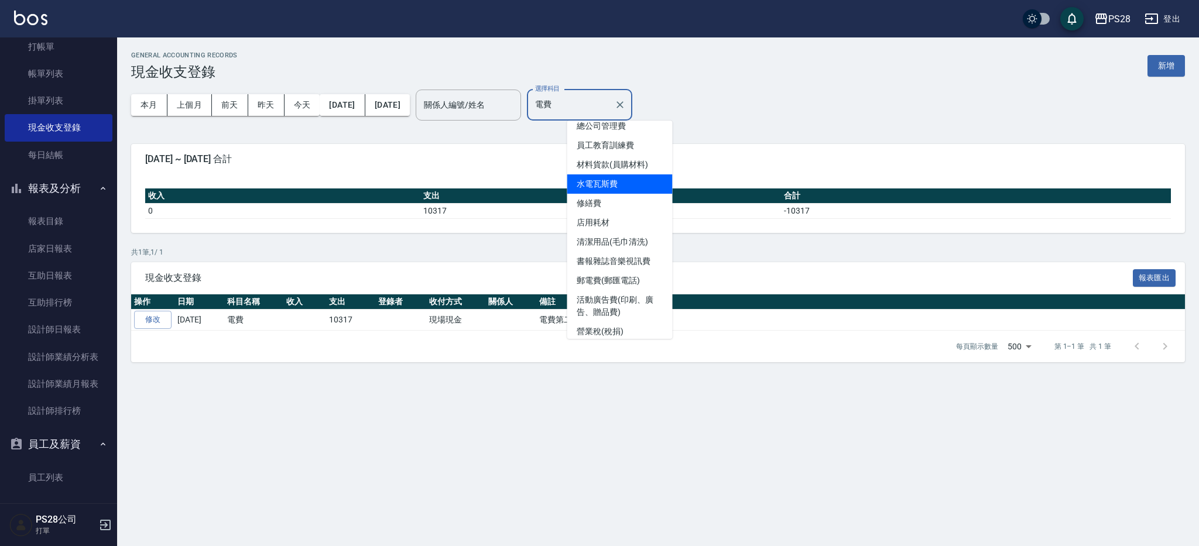
click at [628, 179] on li "水電瓦斯費" at bounding box center [619, 183] width 105 height 19
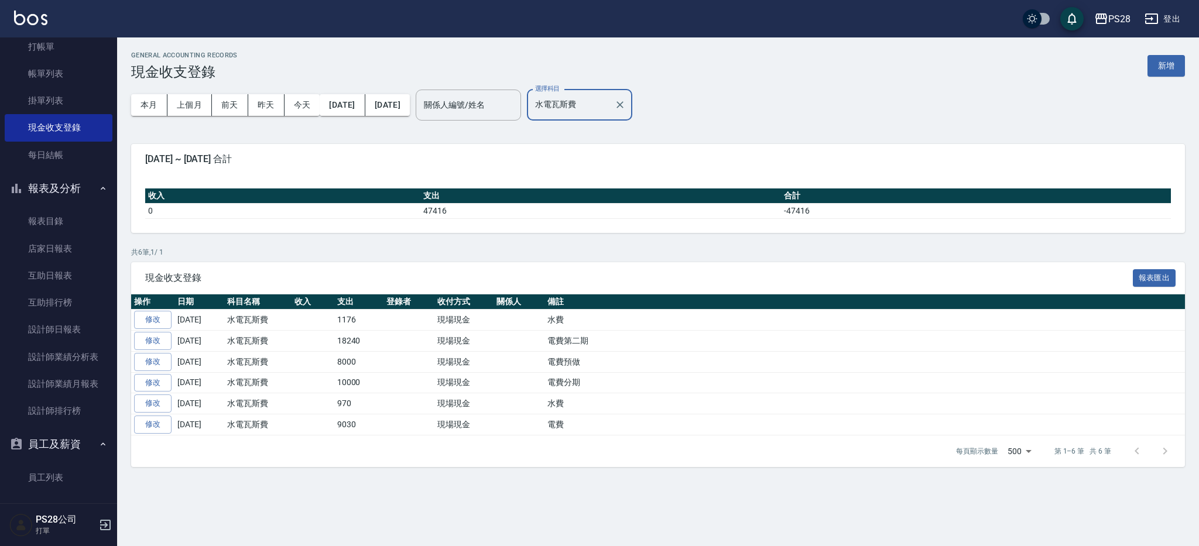
click at [609, 105] on input "水電瓦斯費" at bounding box center [570, 105] width 77 height 20
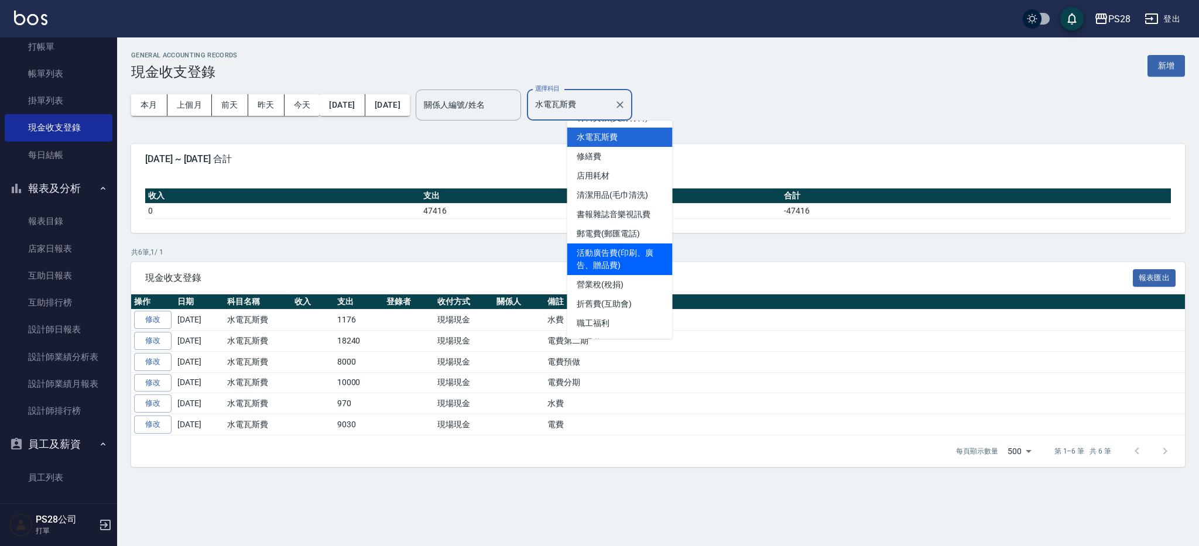
scroll to position [537, 0]
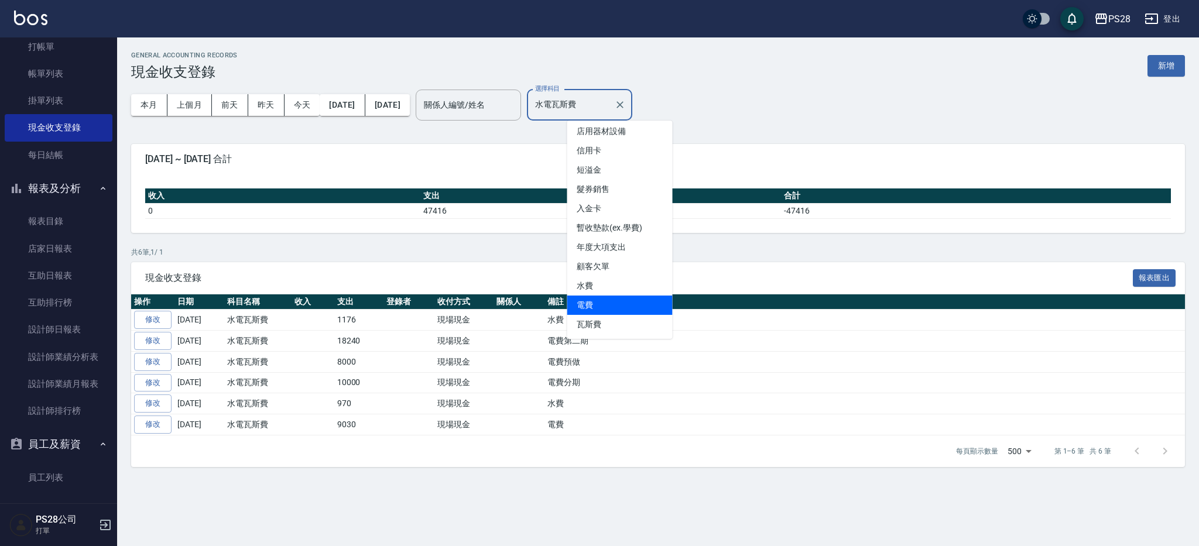
click at [608, 307] on li "電費" at bounding box center [619, 305] width 105 height 19
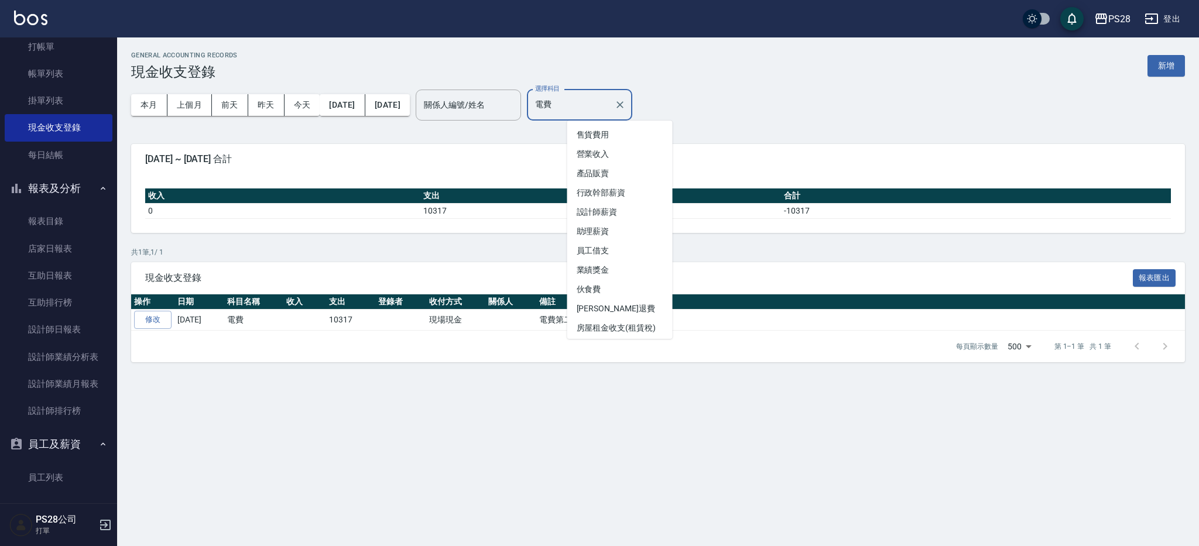
click at [609, 110] on input "電費" at bounding box center [570, 105] width 77 height 20
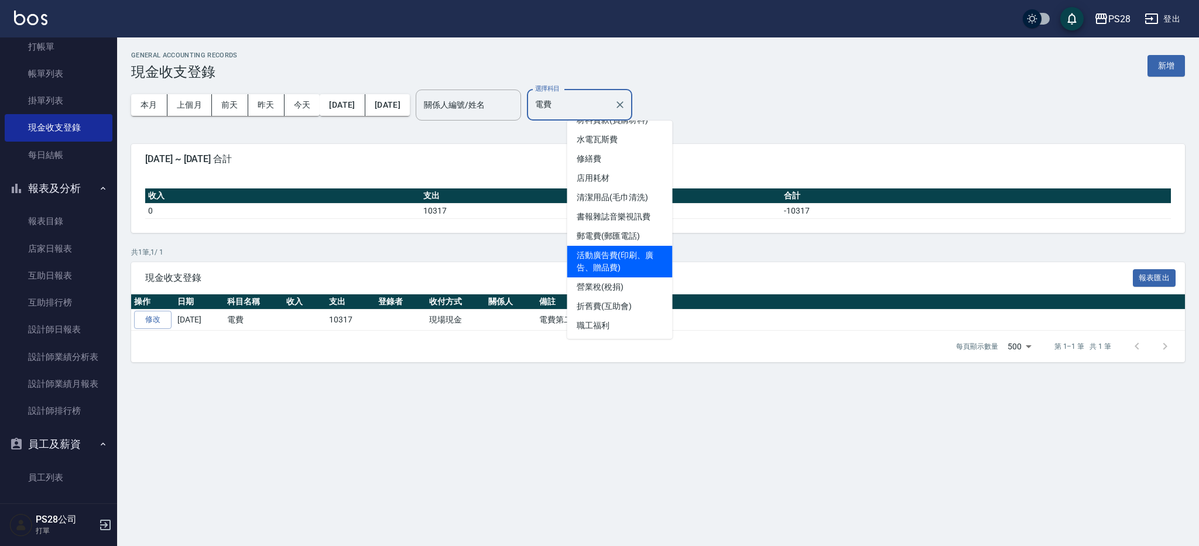
scroll to position [181, 0]
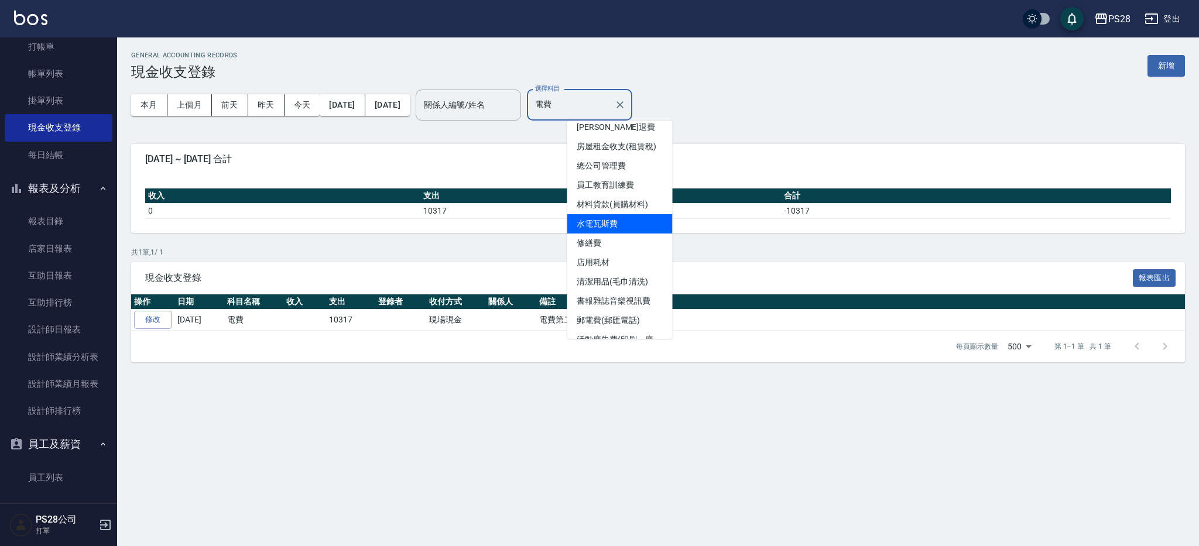
click at [612, 223] on li "水電瓦斯費" at bounding box center [619, 223] width 105 height 19
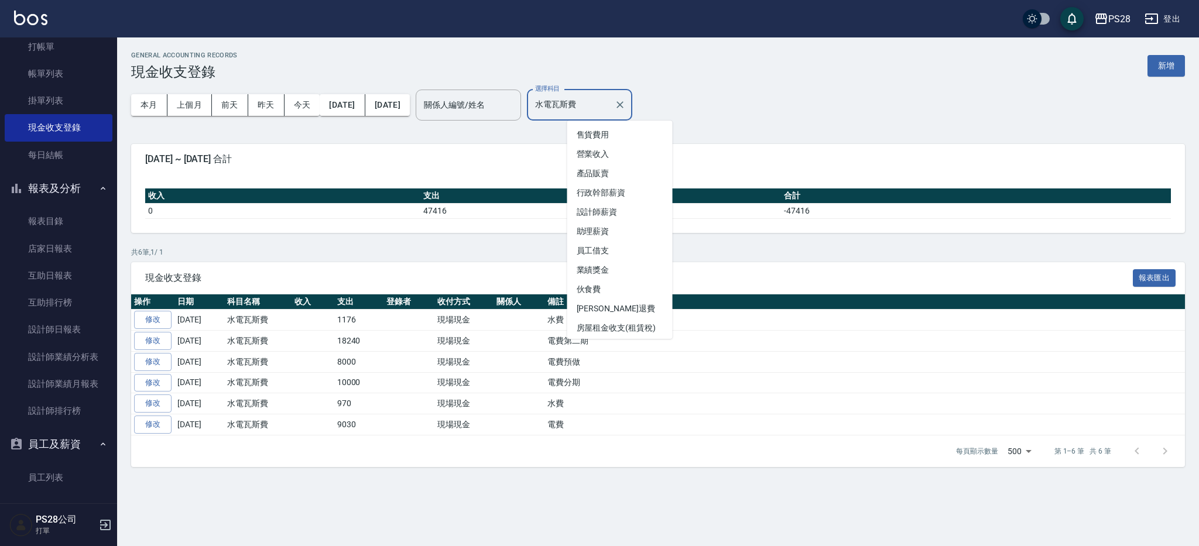
click at [609, 102] on input "水電瓦斯費" at bounding box center [570, 105] width 77 height 20
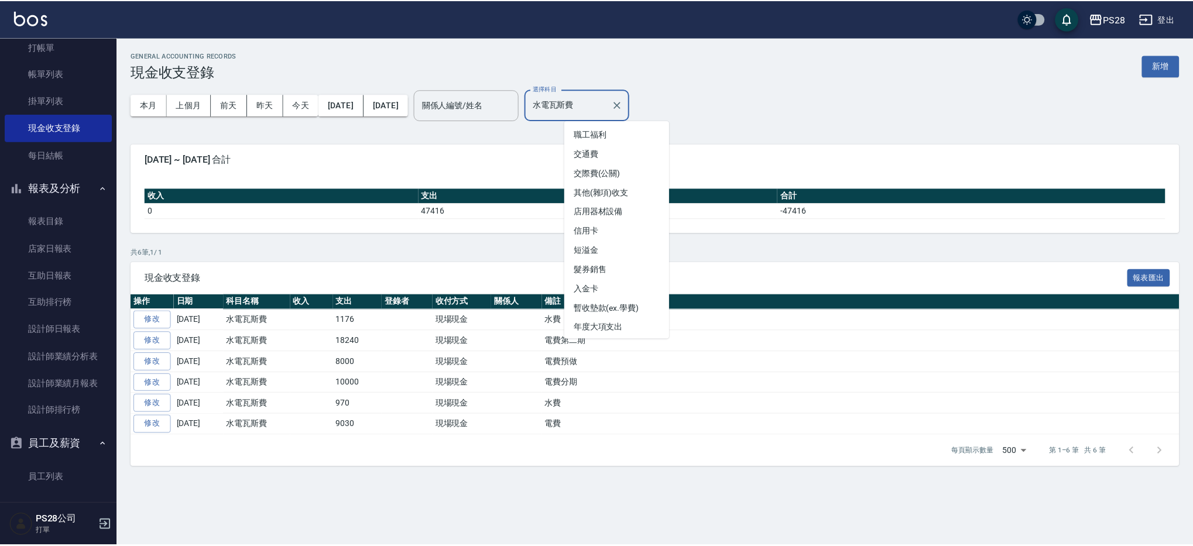
scroll to position [537, 0]
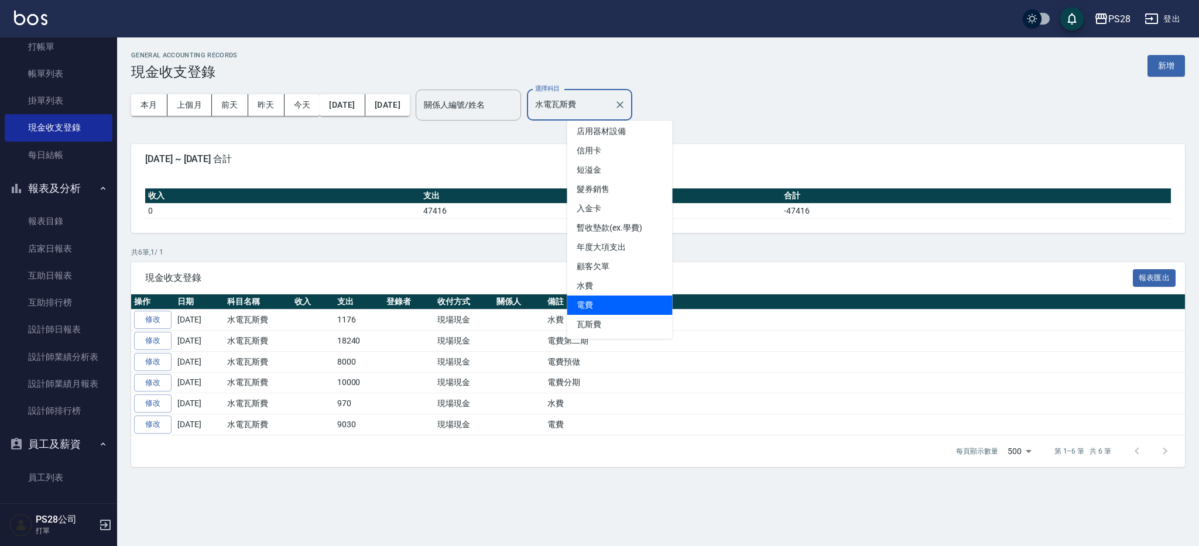
click at [591, 307] on li "電費" at bounding box center [619, 305] width 105 height 19
type input "電費"
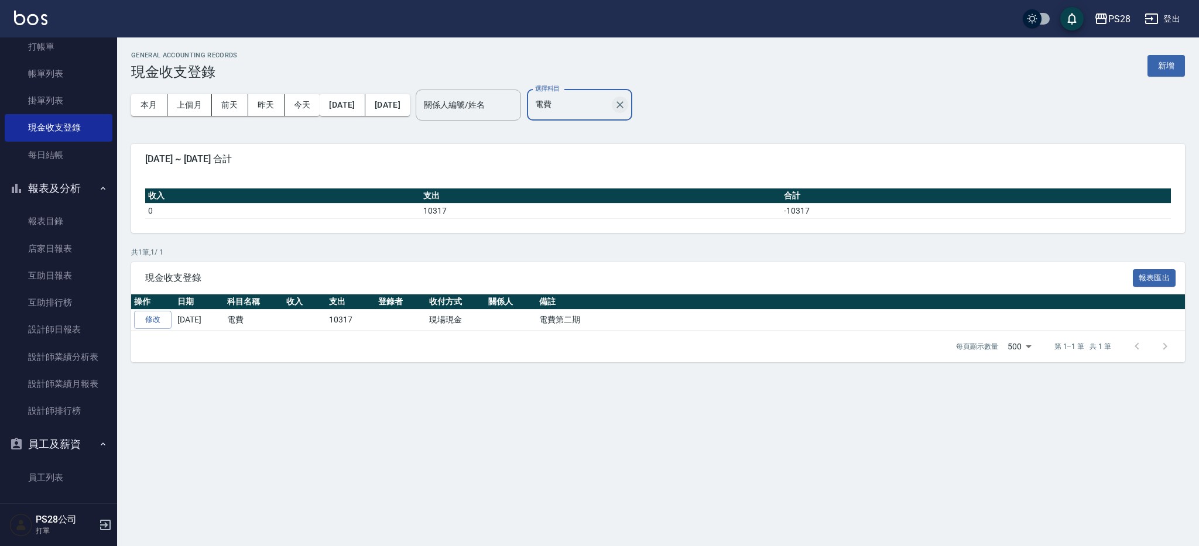
click at [626, 105] on icon "Clear" at bounding box center [620, 105] width 12 height 12
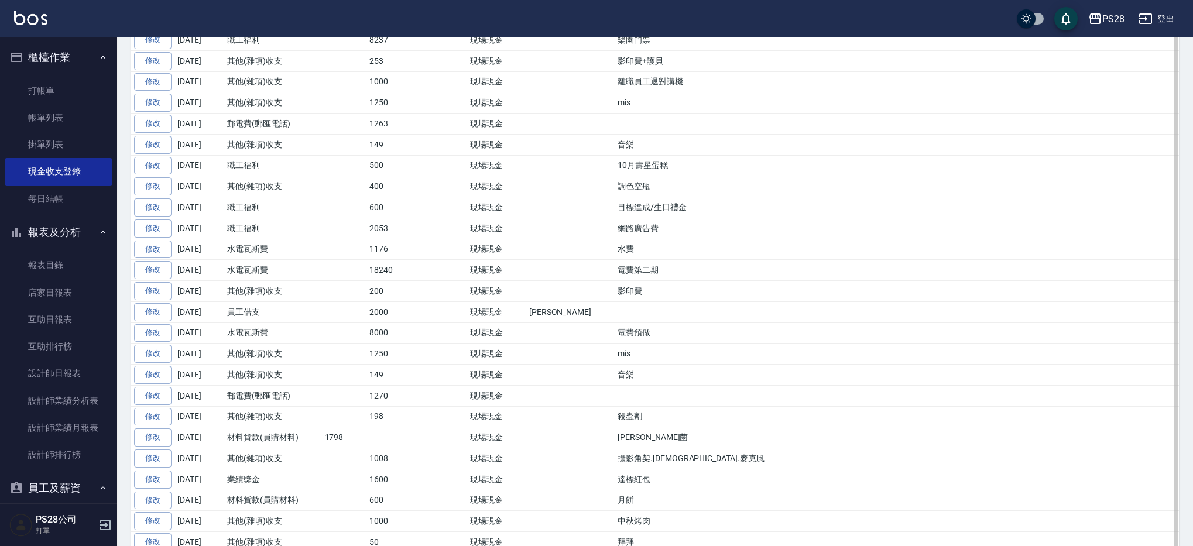
scroll to position [0, 0]
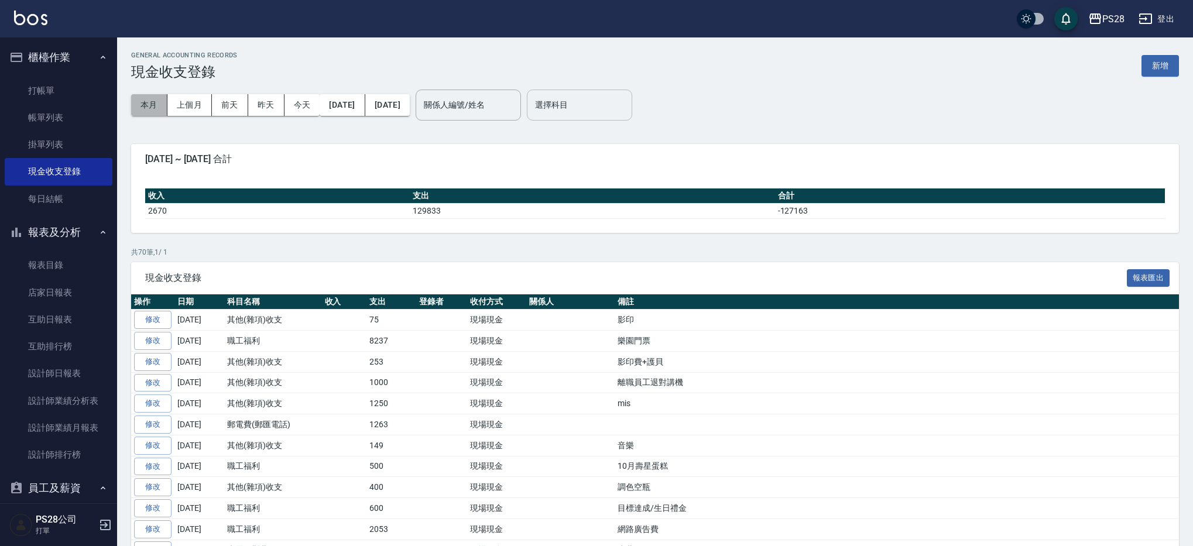
click at [152, 105] on button "本月" at bounding box center [149, 105] width 36 height 22
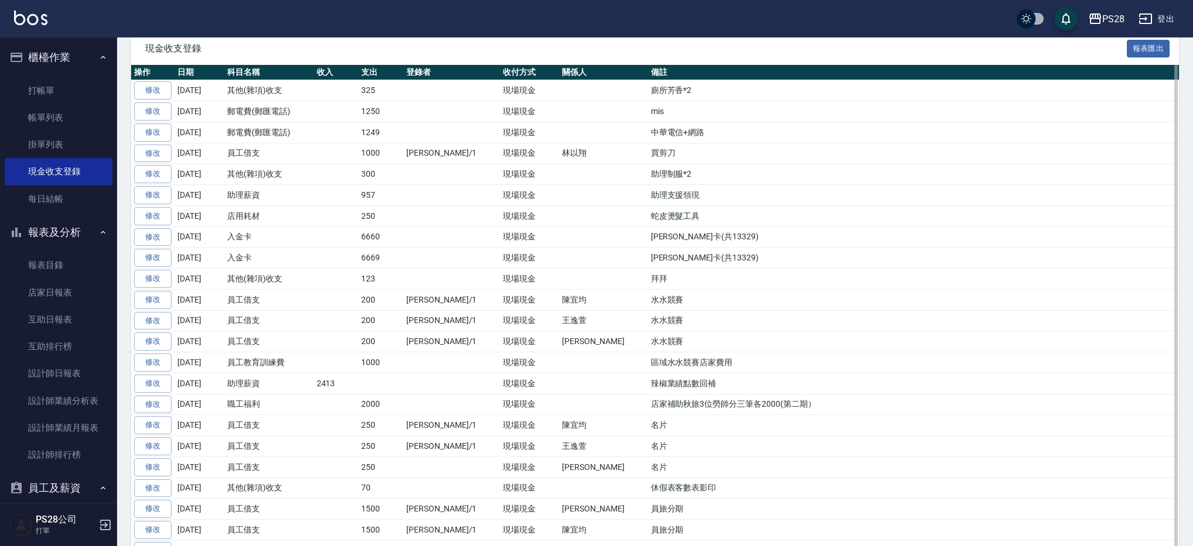
scroll to position [332, 0]
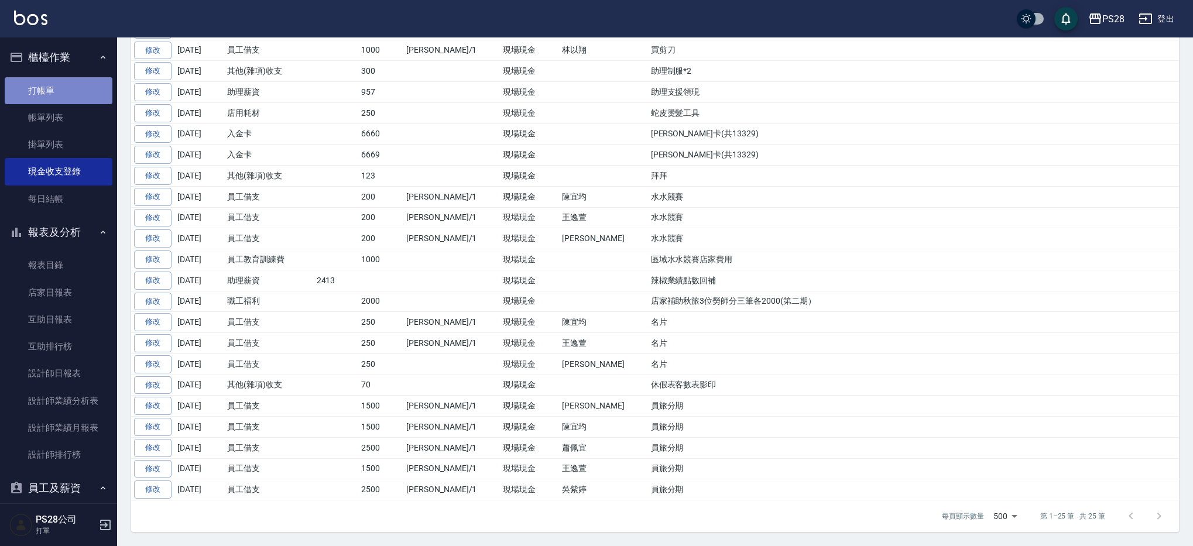
click at [83, 89] on link "打帳單" at bounding box center [59, 90] width 108 height 27
